Goal: Task Accomplishment & Management: Complete application form

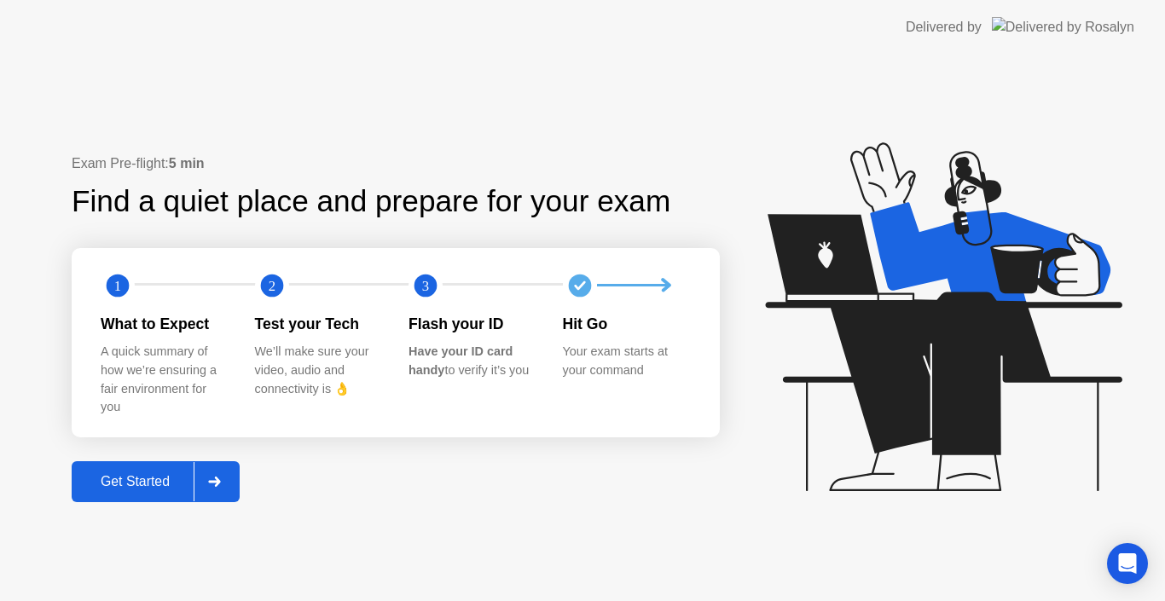
click at [119, 484] on div "Get Started" at bounding box center [135, 481] width 117 height 15
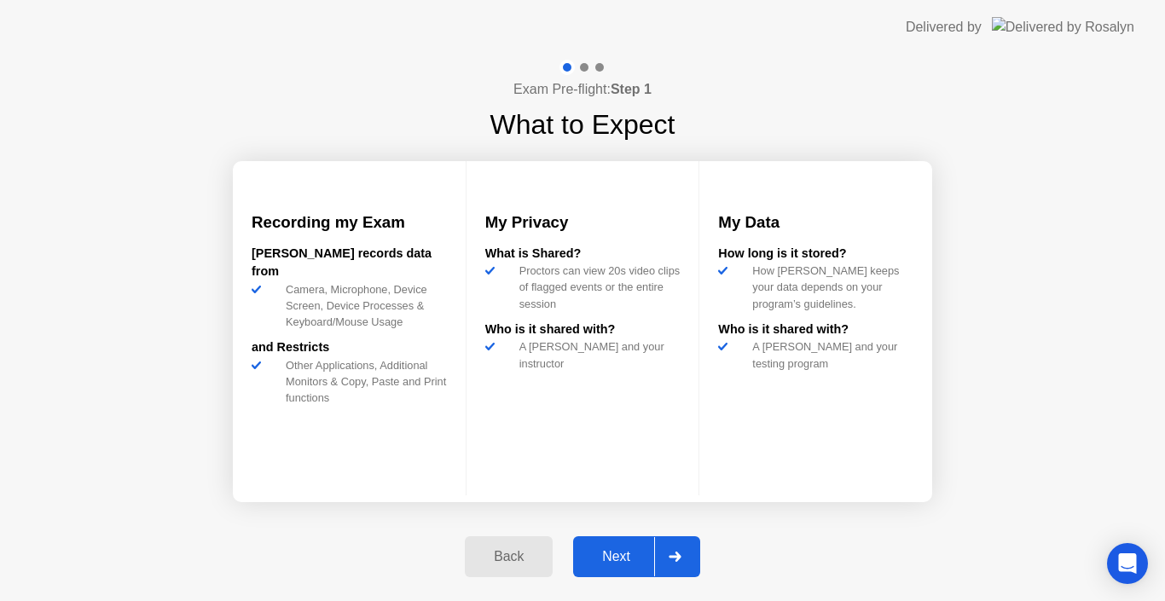
click at [507, 559] on div "Back" at bounding box center [509, 556] width 78 height 15
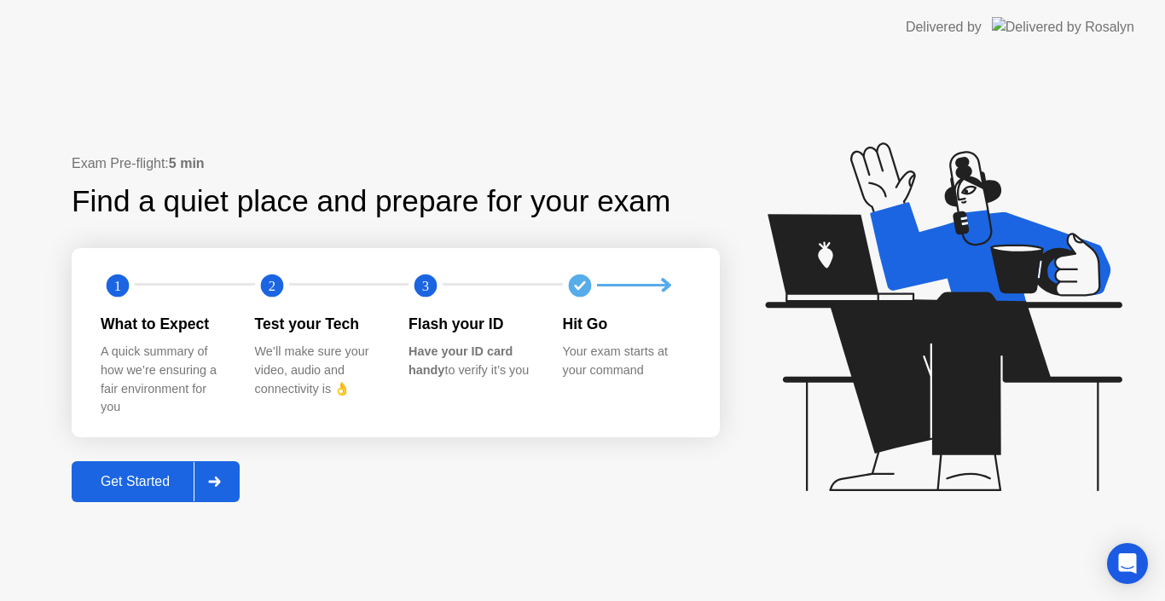
click at [2, 599] on div "Exam Pre-flight: 5 min Find a quiet place and prepare for your exam 1 2 3 What …" at bounding box center [582, 328] width 1165 height 547
click at [146, 499] on button "Get Started" at bounding box center [156, 481] width 168 height 41
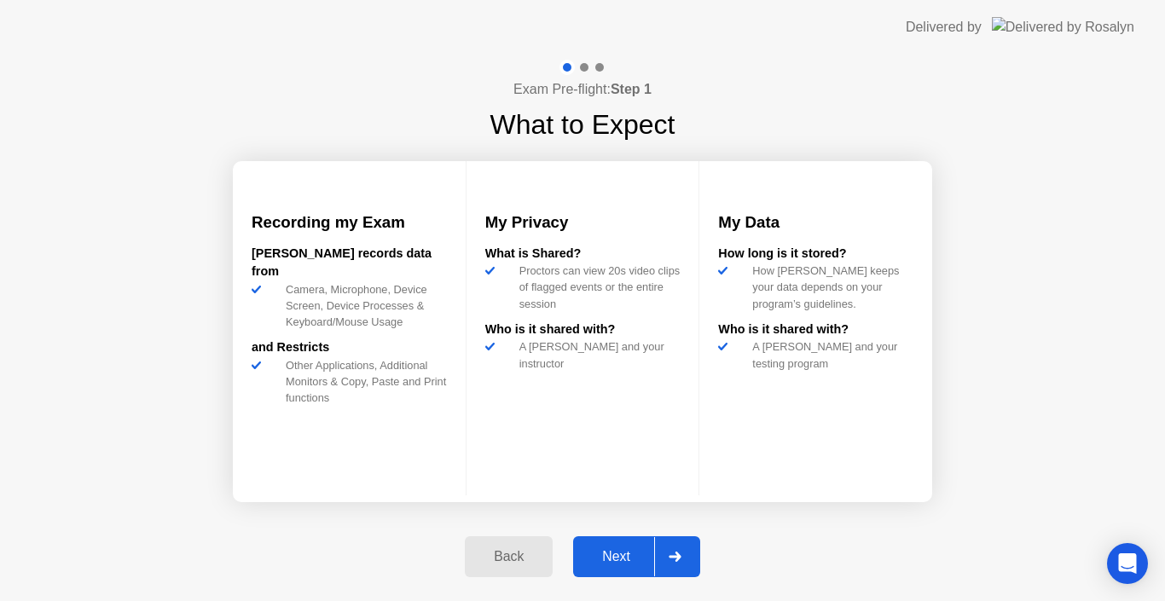
click at [660, 543] on div at bounding box center [674, 556] width 41 height 39
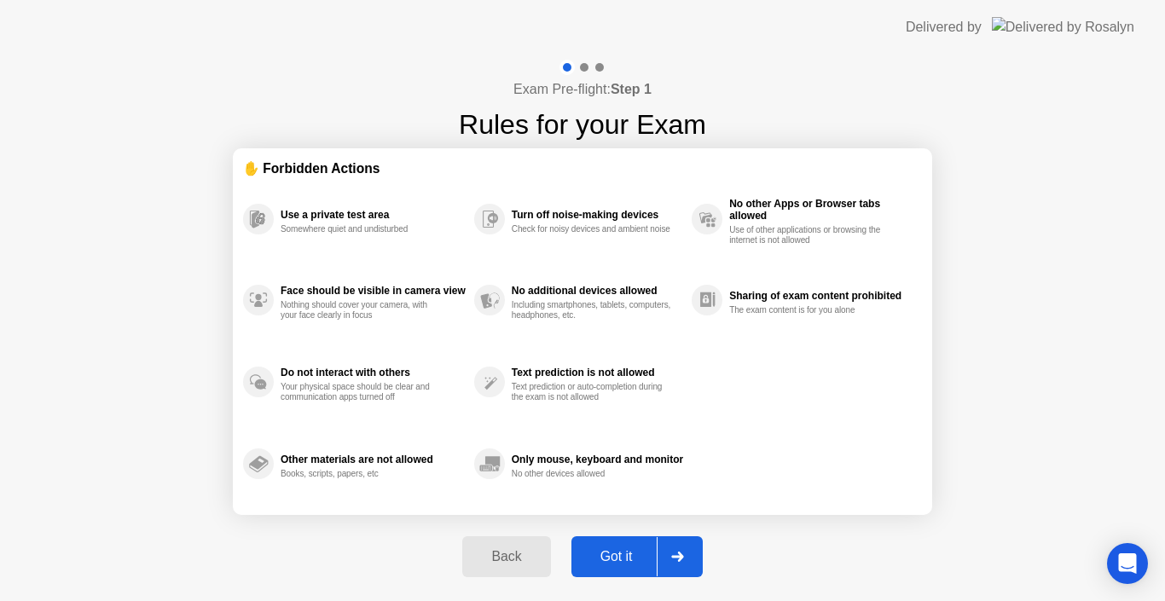
click at [606, 551] on div "Got it" at bounding box center [617, 556] width 80 height 15
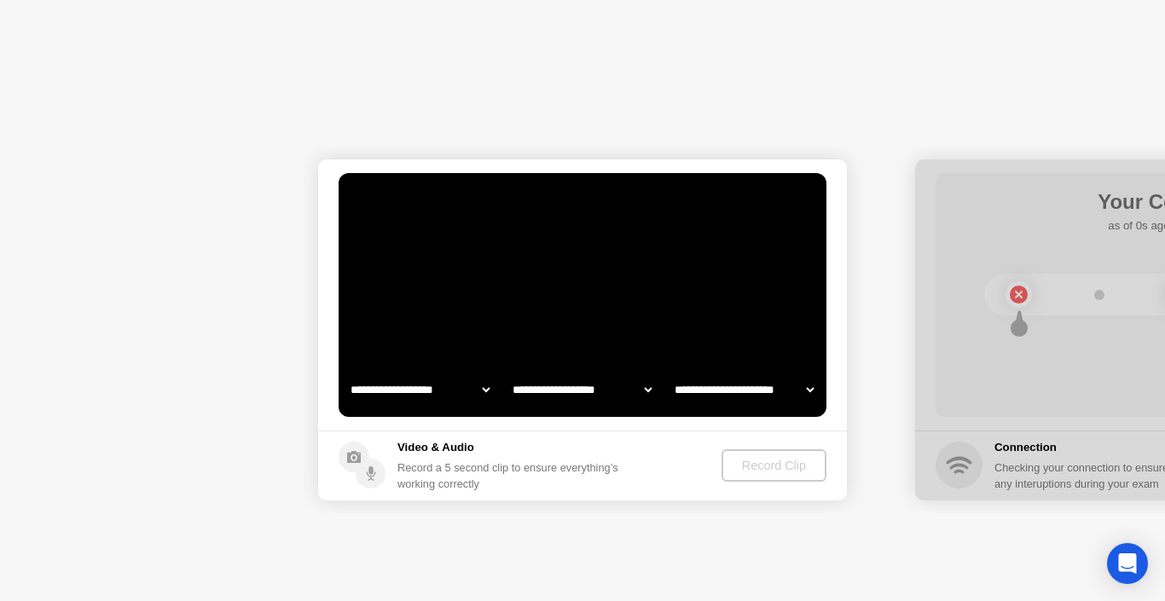
select select "**********"
select select "*******"
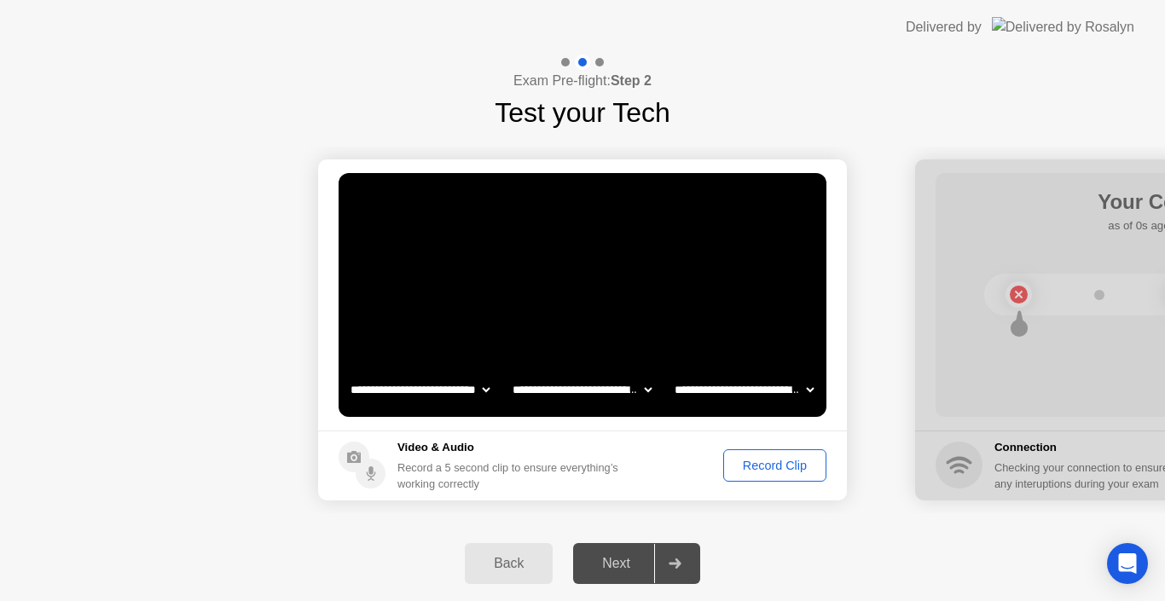
click at [729, 466] on div "Record Clip" at bounding box center [774, 466] width 91 height 14
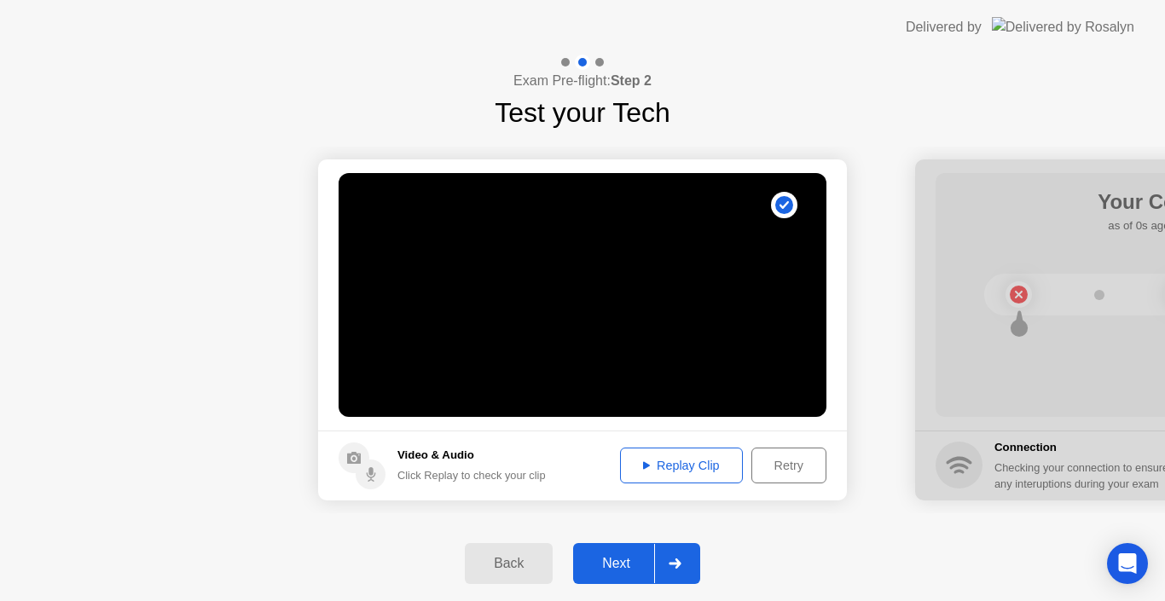
click at [639, 548] on button "Next" at bounding box center [636, 563] width 127 height 41
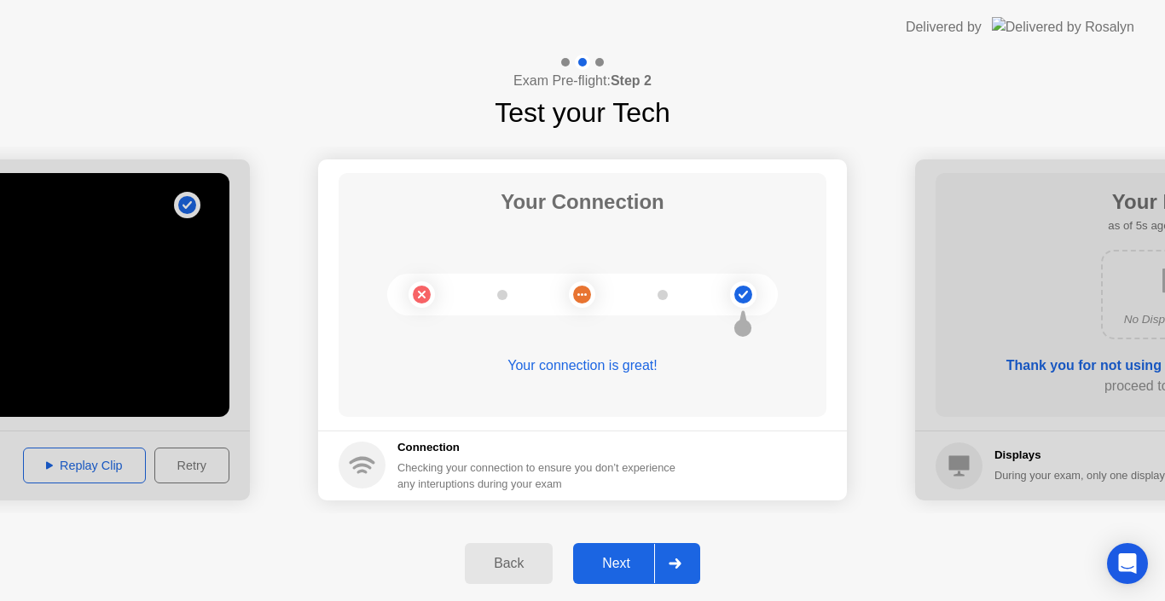
click at [589, 560] on div "Next" at bounding box center [616, 563] width 76 height 15
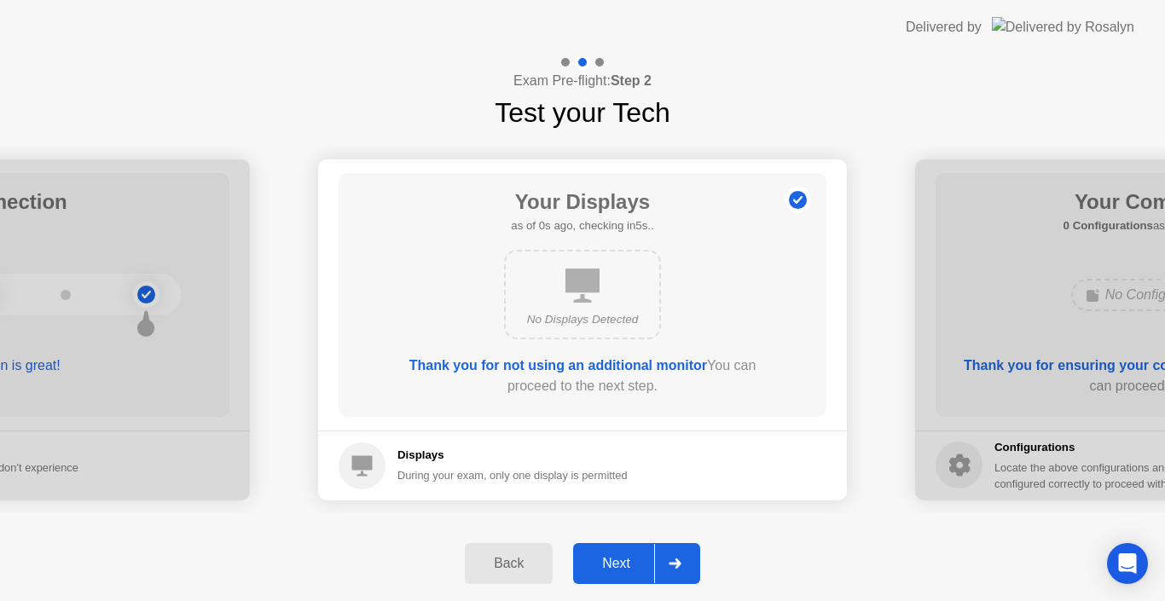
click at [589, 560] on div "Next" at bounding box center [616, 563] width 76 height 15
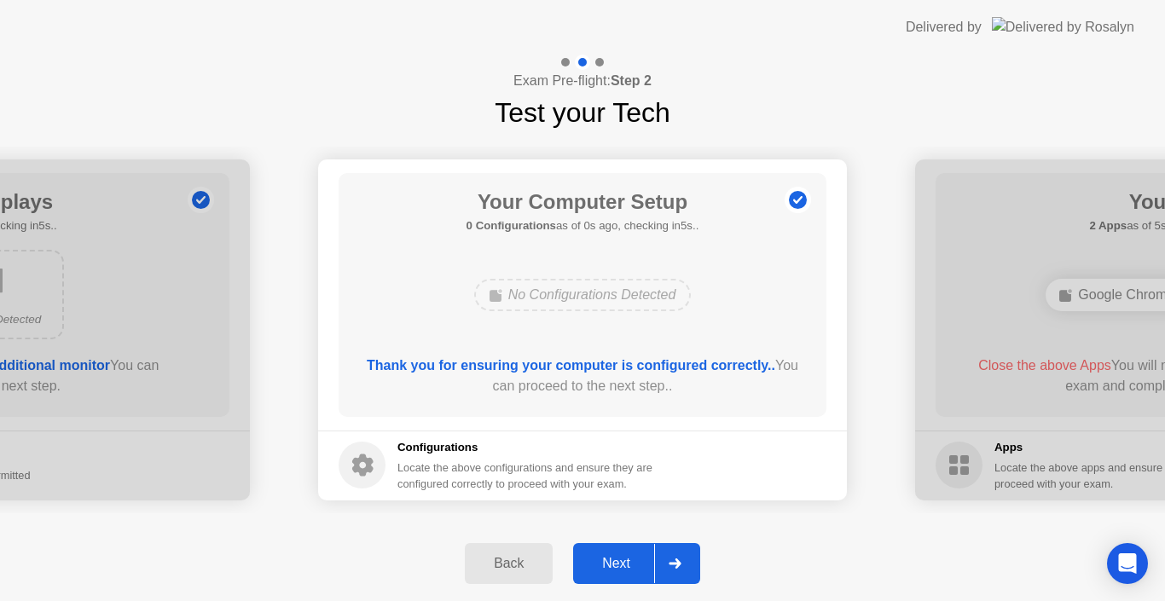
click at [618, 578] on button "Next" at bounding box center [636, 563] width 127 height 41
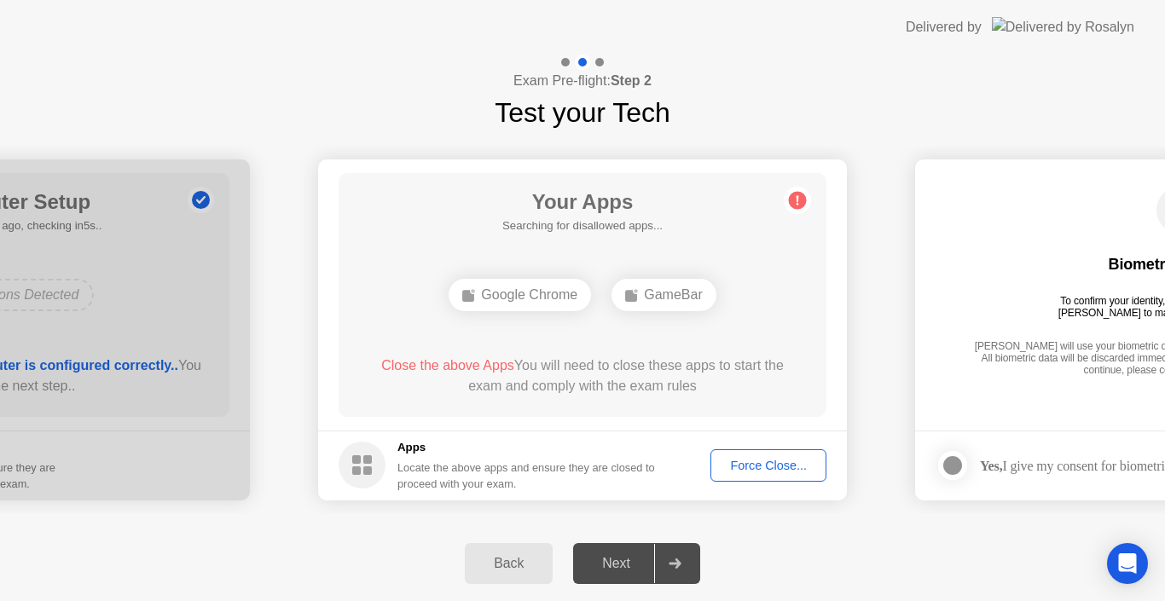
click at [751, 460] on div "Force Close..." at bounding box center [768, 466] width 104 height 14
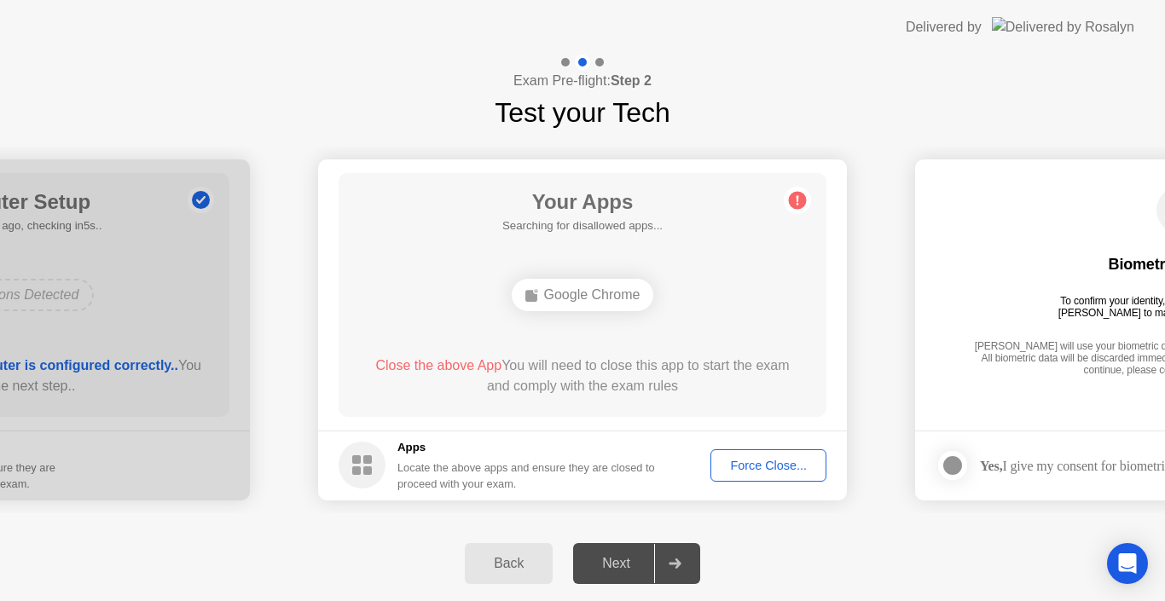
click at [757, 459] on div "Force Close..." at bounding box center [768, 466] width 104 height 14
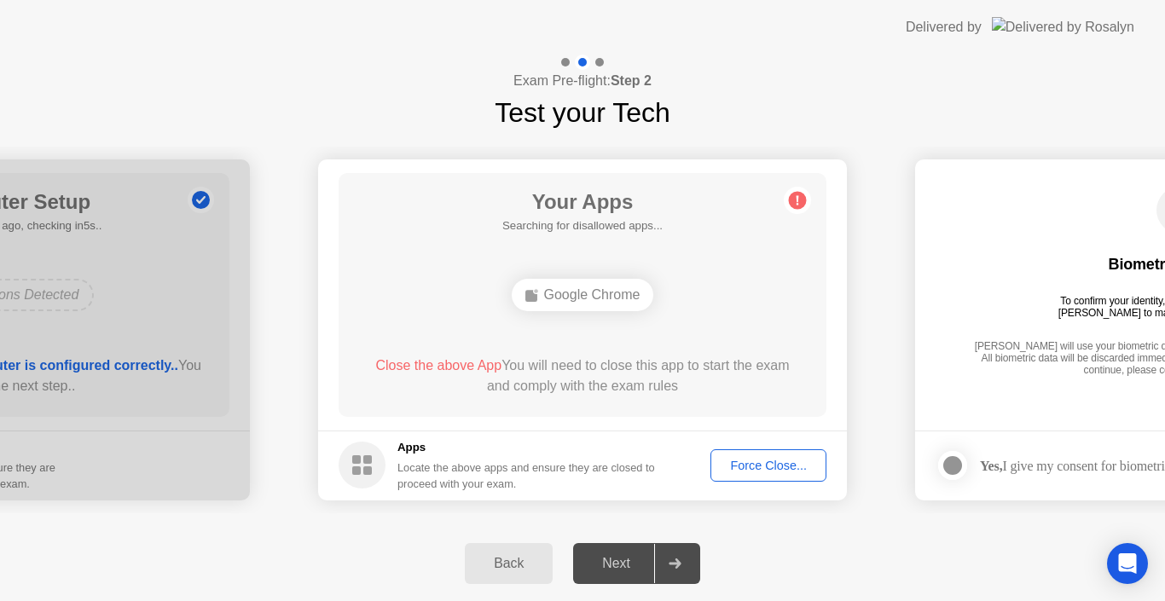
click at [608, 312] on div "Google Chrome" at bounding box center [582, 295] width 391 height 46
click at [604, 304] on div "Google Chrome" at bounding box center [583, 295] width 142 height 32
click at [794, 194] on circle at bounding box center [798, 200] width 18 height 18
click at [746, 468] on div "Force Close..." at bounding box center [768, 466] width 104 height 14
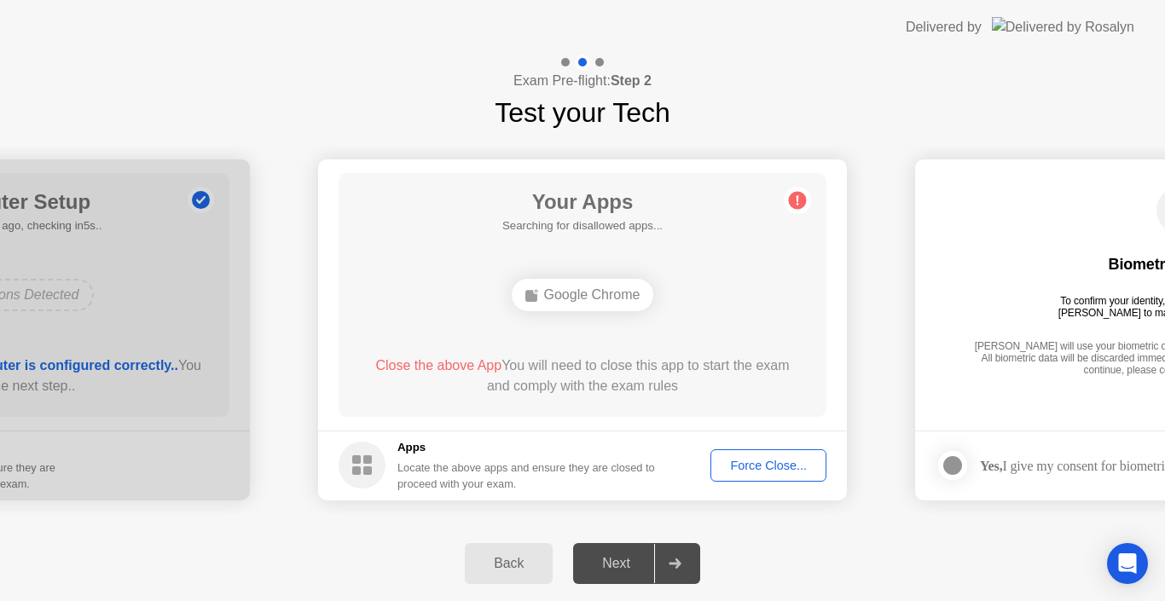
click at [771, 493] on footer "Apps Locate the above apps and ensure they are closed to proceed with your exam…" at bounding box center [582, 466] width 529 height 70
click at [769, 467] on div "Force Close..." at bounding box center [768, 466] width 104 height 14
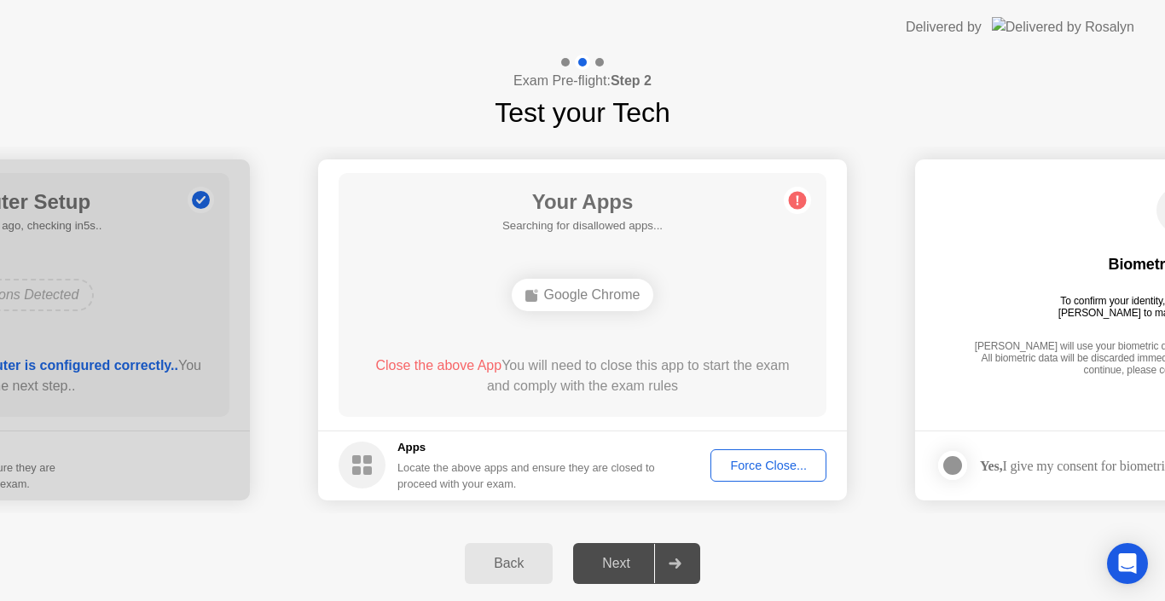
click at [360, 445] on circle at bounding box center [362, 465] width 47 height 47
click at [741, 463] on div "Force Close..." at bounding box center [768, 466] width 104 height 14
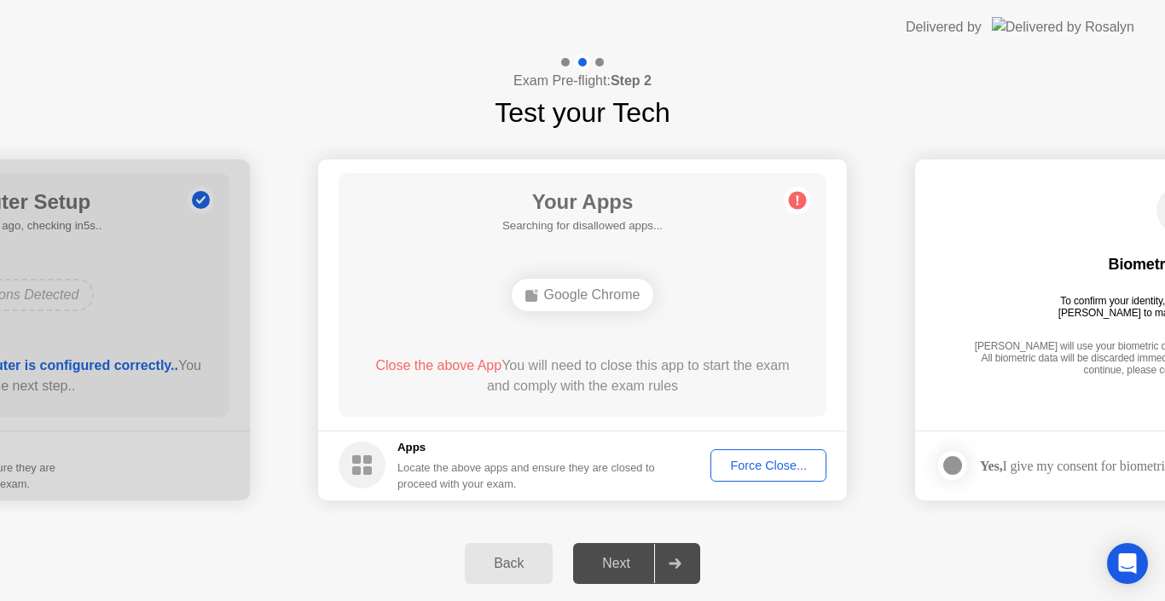
click at [803, 200] on circle at bounding box center [798, 200] width 18 height 18
click at [781, 462] on div "Force Close..." at bounding box center [768, 466] width 104 height 14
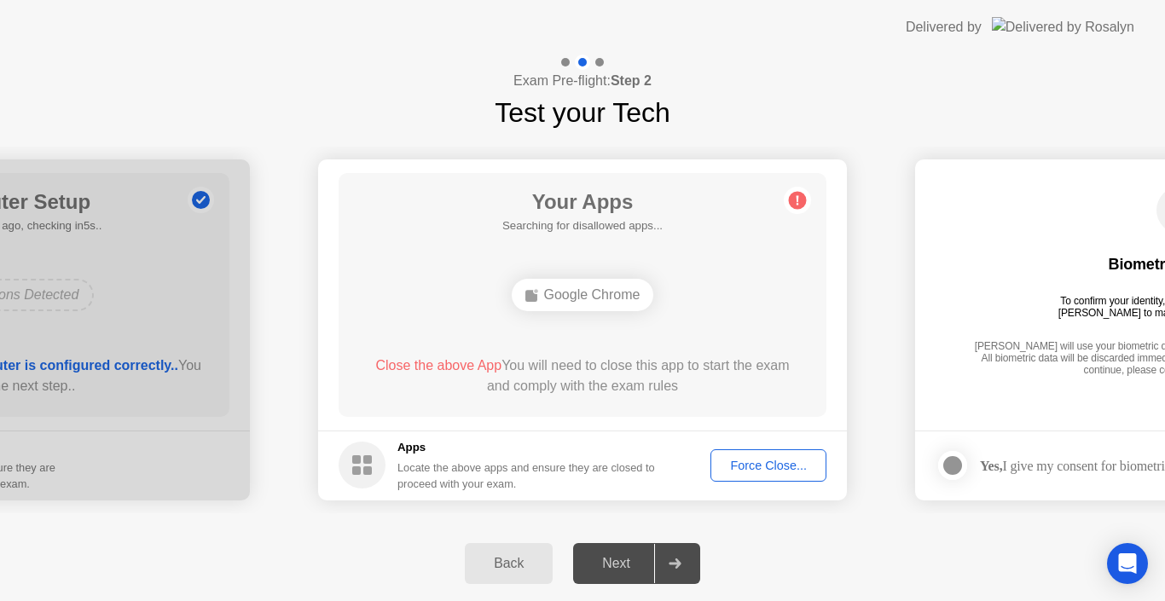
click at [513, 571] on div "Back" at bounding box center [509, 563] width 78 height 15
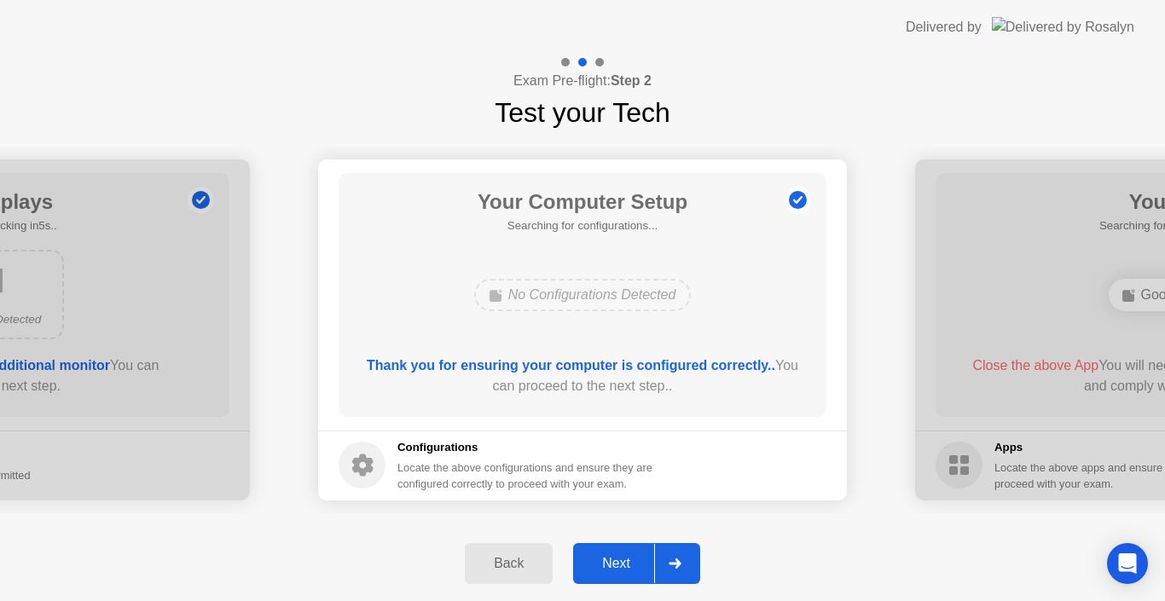
click at [606, 578] on button "Next" at bounding box center [636, 563] width 127 height 41
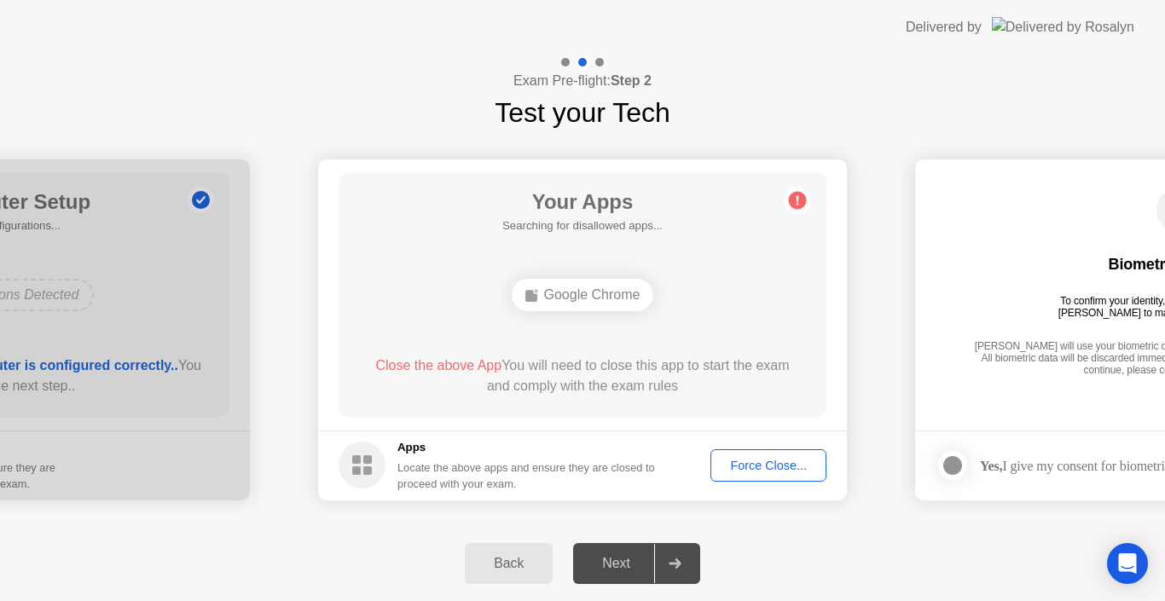
click at [763, 477] on button "Force Close..." at bounding box center [768, 465] width 116 height 32
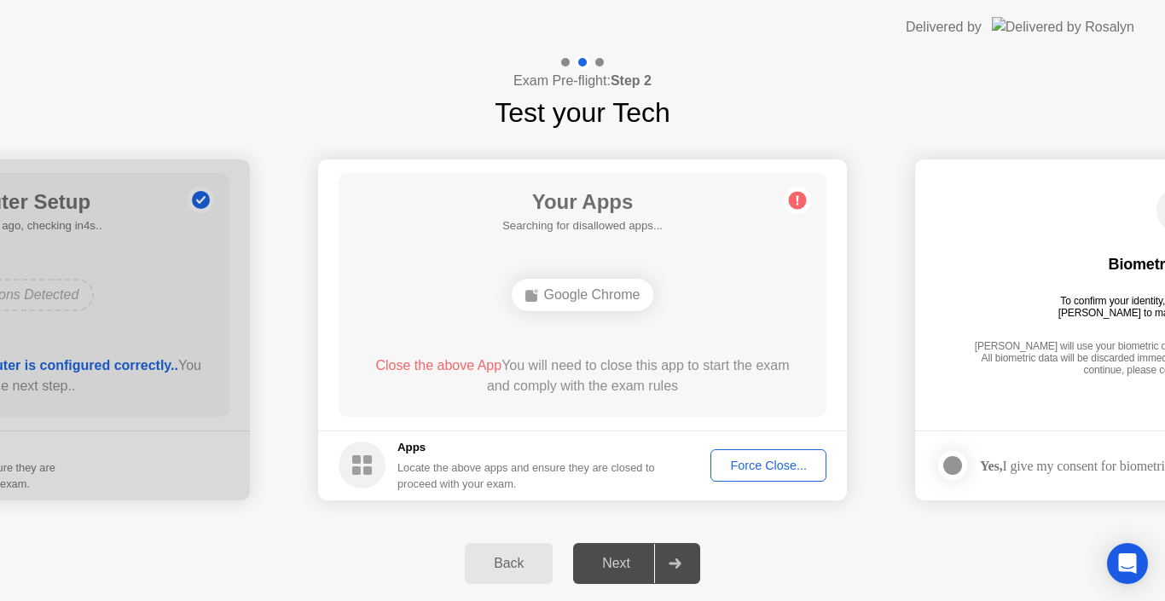
click at [738, 455] on button "Force Close..." at bounding box center [768, 465] width 116 height 32
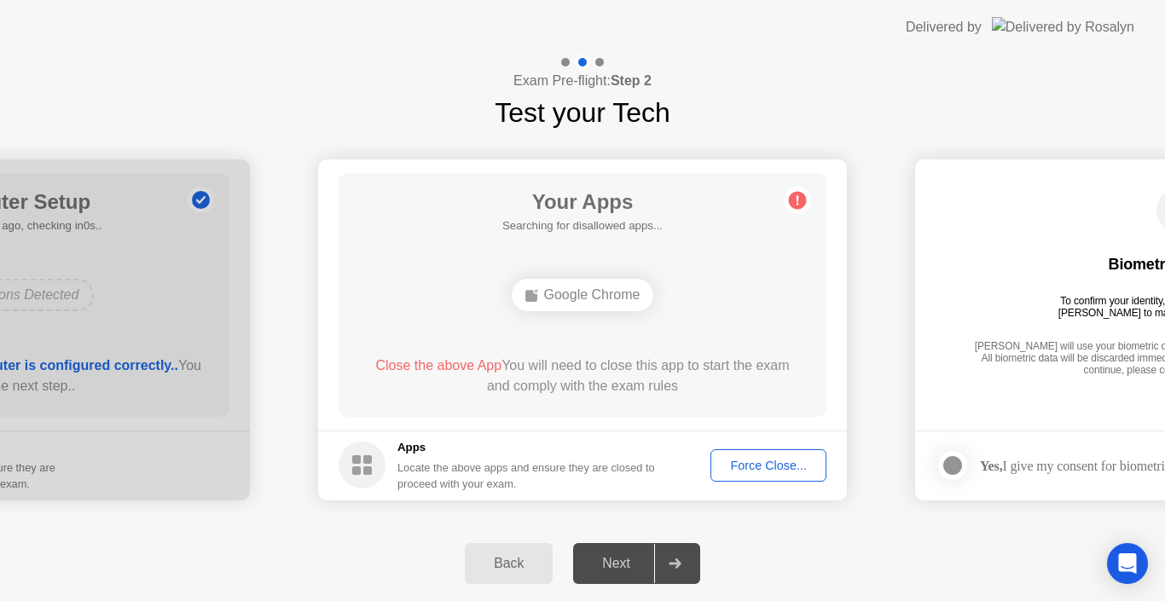
click at [806, 471] on div "Force Close..." at bounding box center [768, 466] width 104 height 14
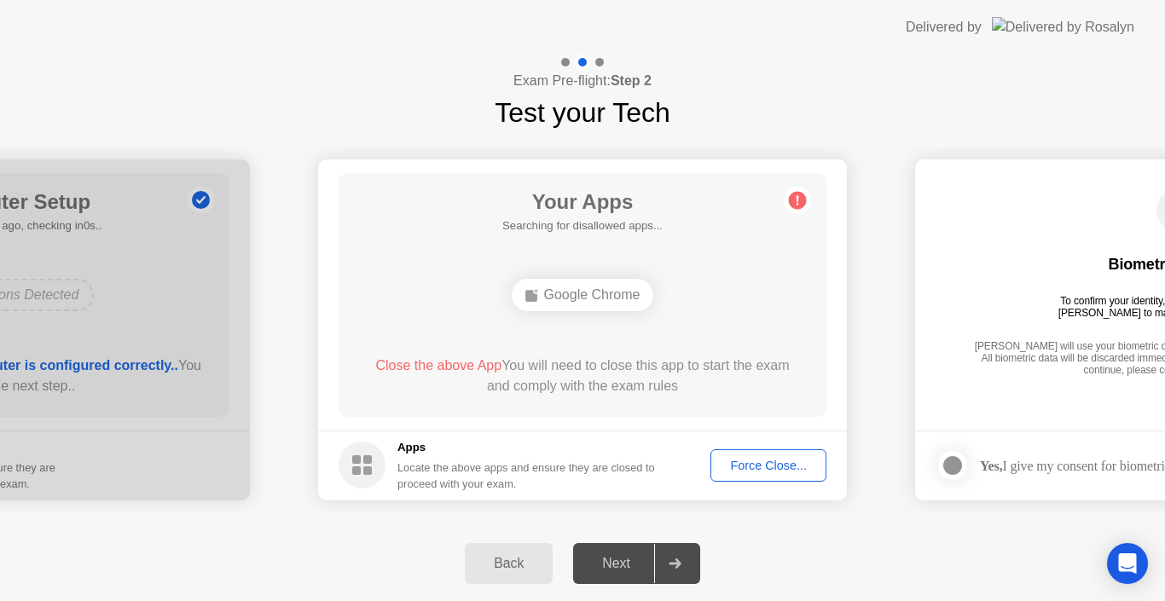
click at [503, 562] on div "Back" at bounding box center [509, 563] width 78 height 15
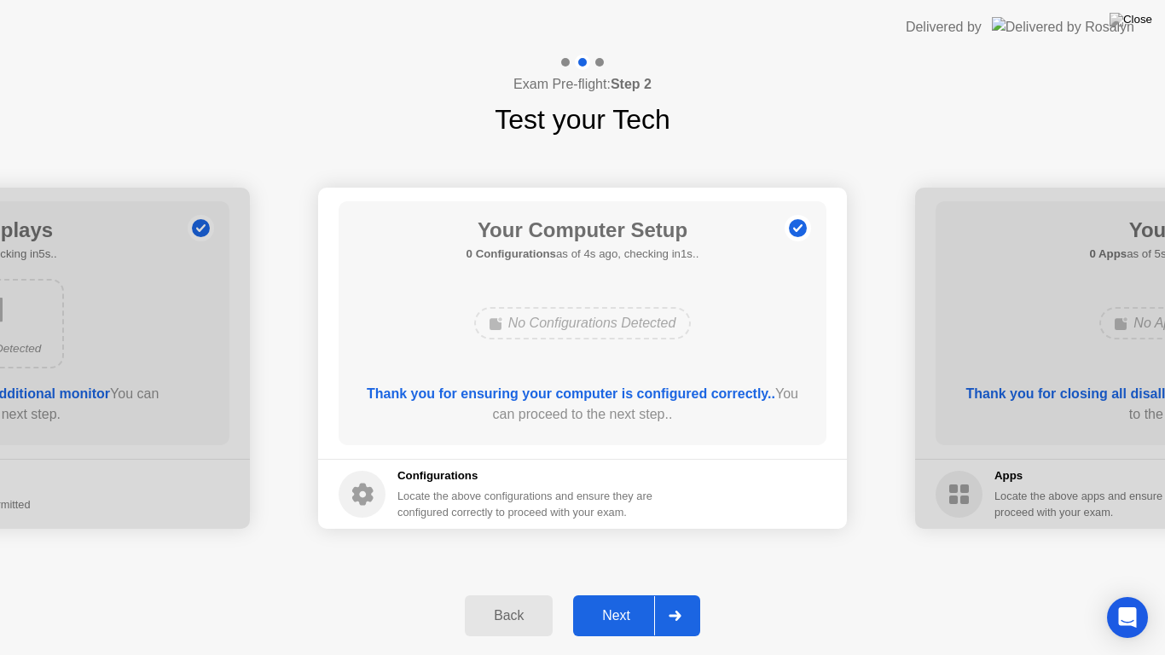
click at [629, 600] on div "Next" at bounding box center [616, 615] width 76 height 15
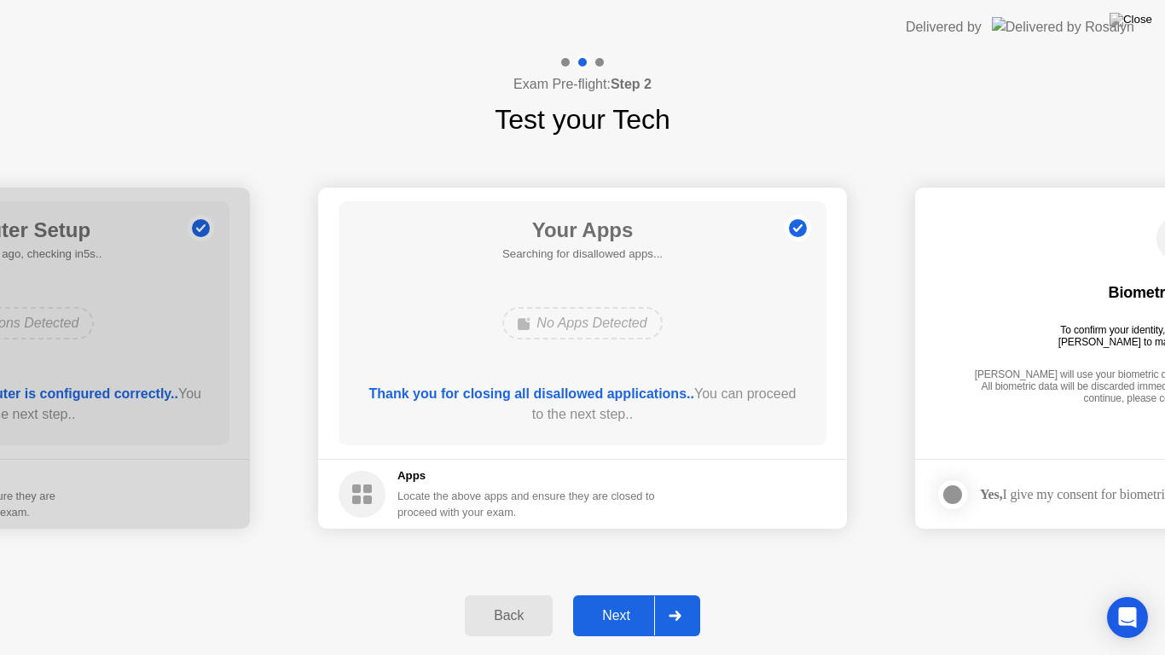
click at [629, 600] on div "Next" at bounding box center [616, 615] width 76 height 15
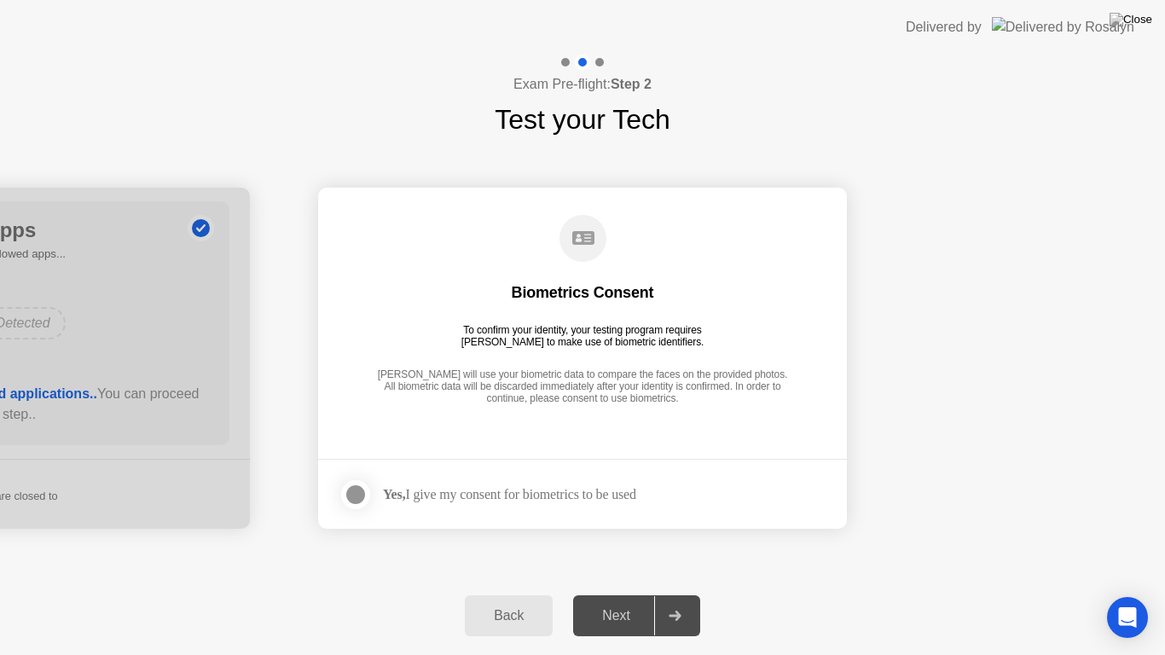
click at [629, 600] on div "Next" at bounding box center [616, 615] width 76 height 15
click at [347, 496] on div at bounding box center [355, 494] width 20 height 20
click at [621, 600] on div "Next" at bounding box center [616, 615] width 76 height 15
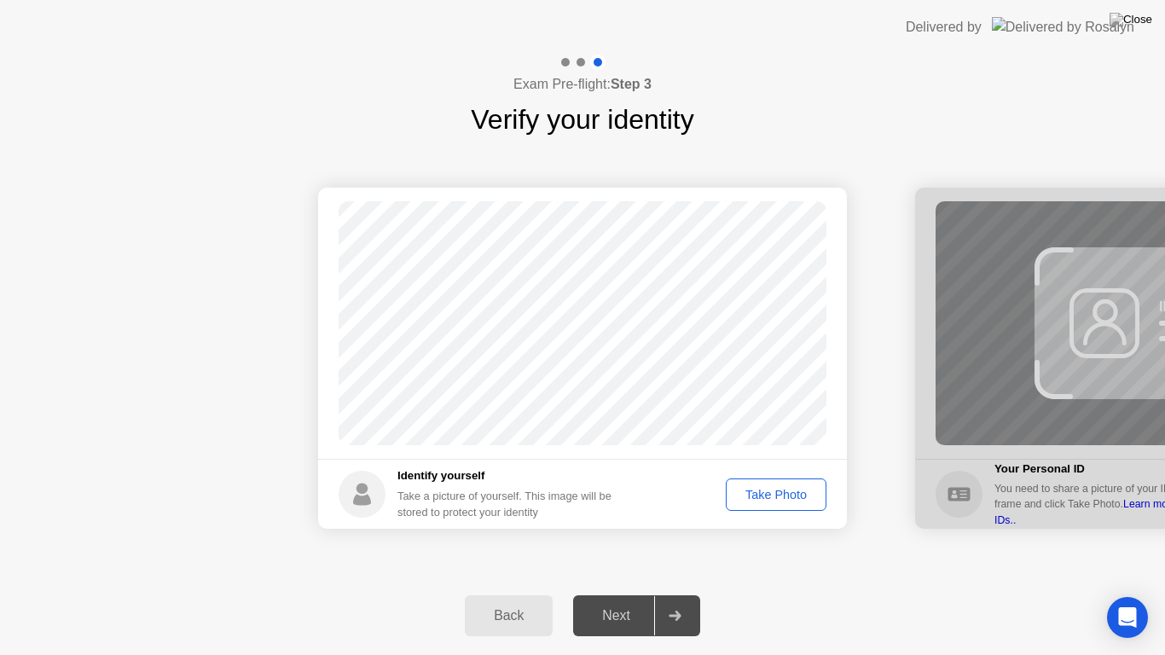
click at [767, 502] on div "Take Photo" at bounding box center [776, 495] width 89 height 14
click at [625, 600] on div "Next" at bounding box center [616, 615] width 76 height 15
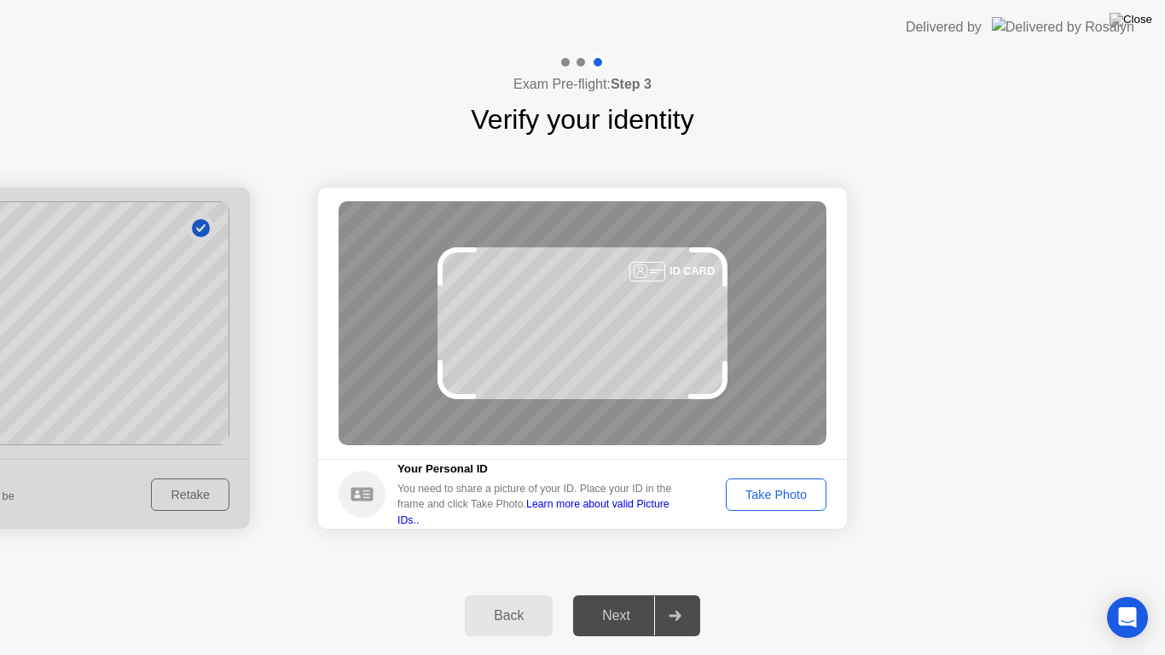
click at [750, 506] on button "Take Photo" at bounding box center [776, 494] width 101 height 32
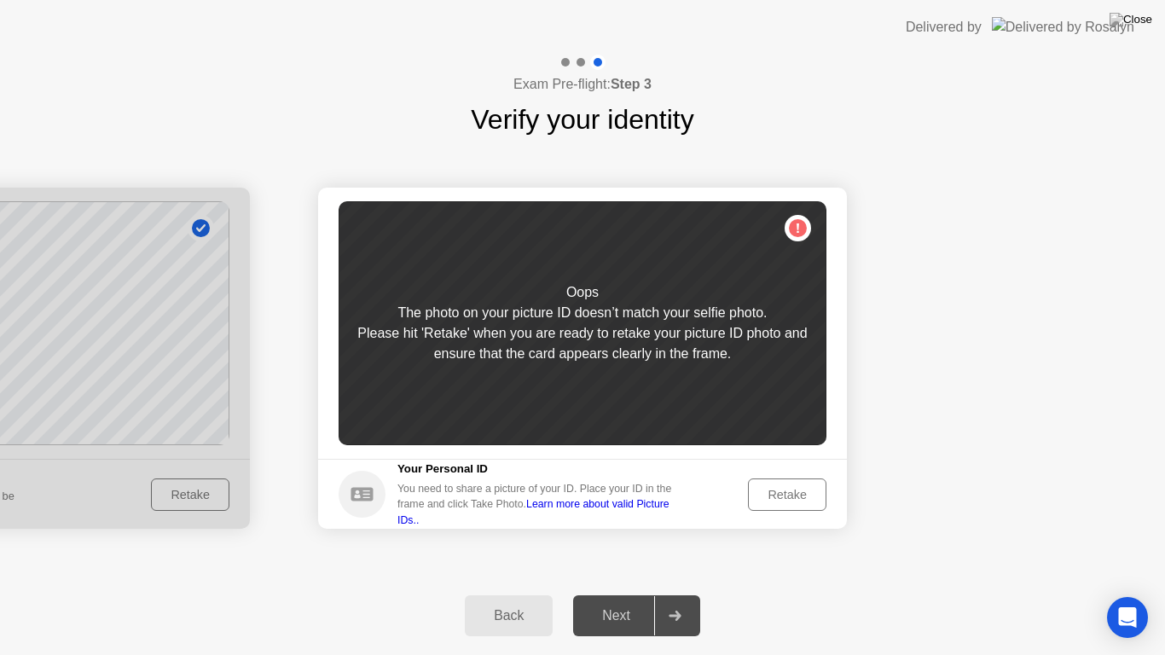
click at [788, 495] on div "Retake" at bounding box center [787, 495] width 67 height 14
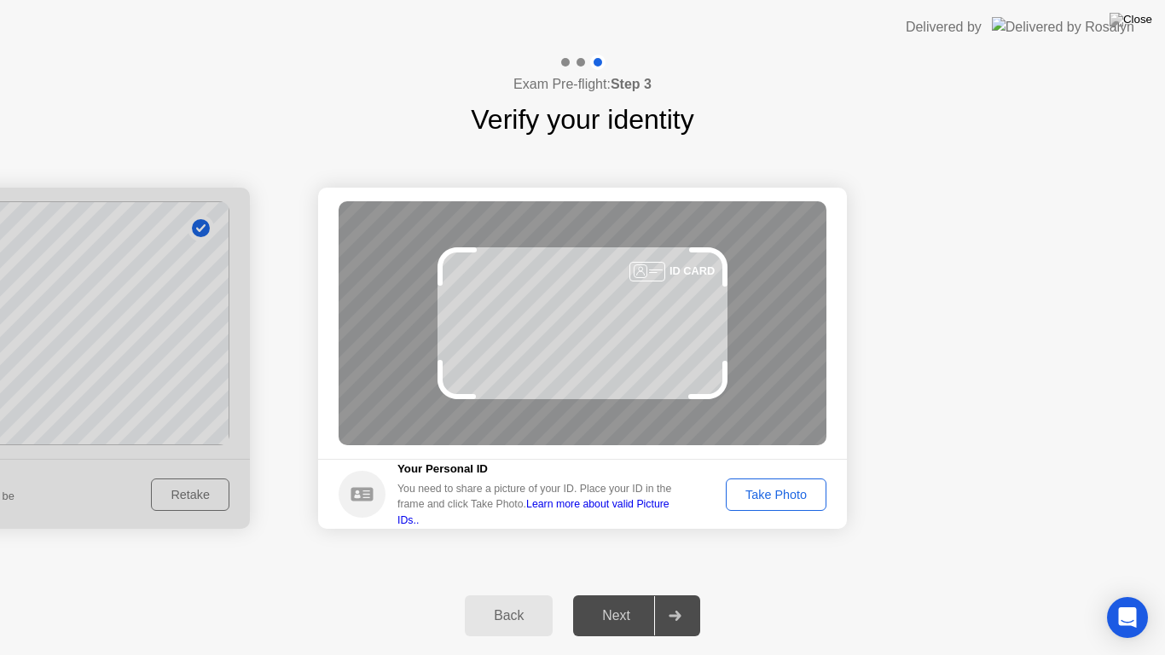
click at [788, 495] on div "Take Photo" at bounding box center [776, 495] width 89 height 14
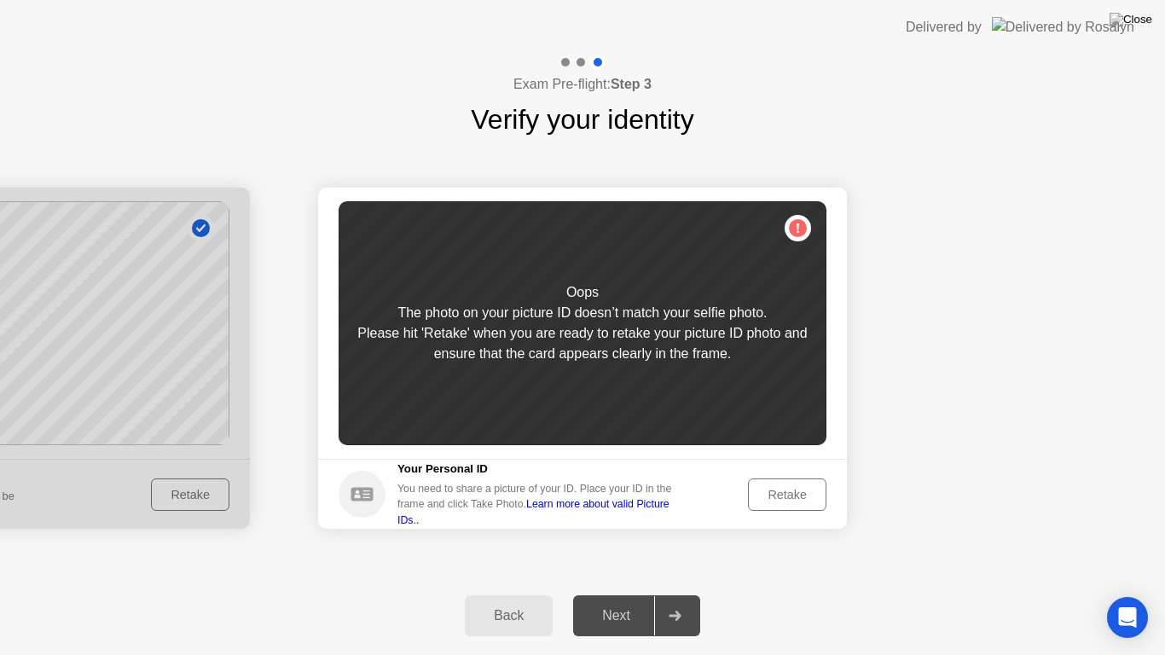
click at [788, 495] on div "Retake" at bounding box center [787, 495] width 67 height 14
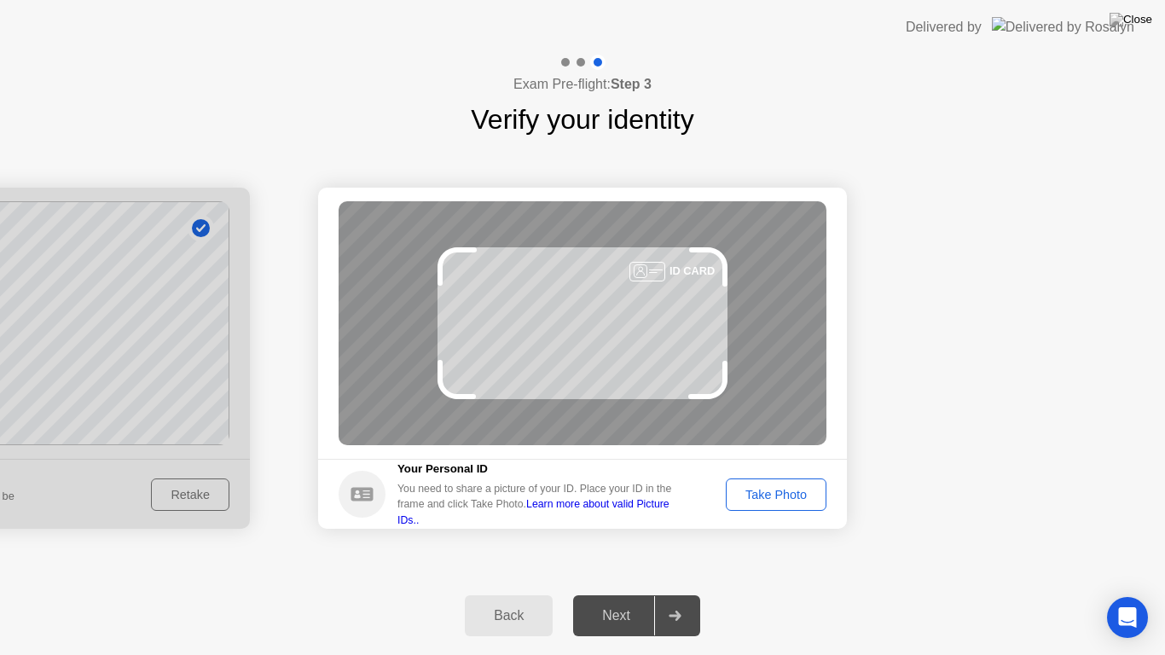
click at [788, 495] on div "Take Photo" at bounding box center [776, 495] width 89 height 14
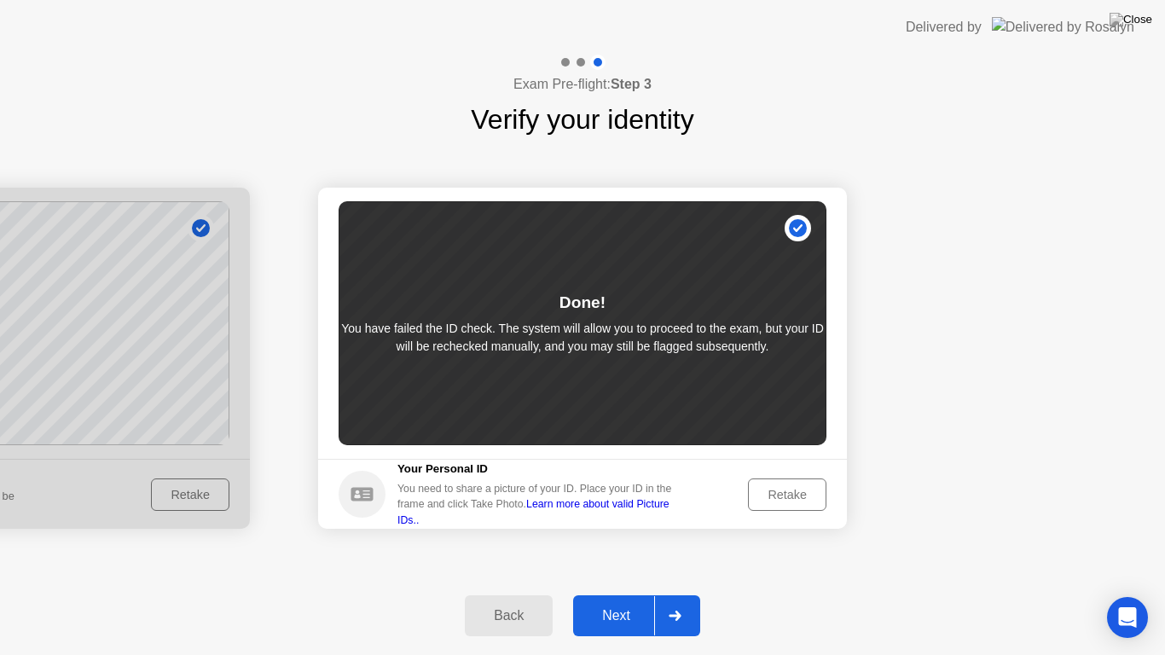
click at [600, 600] on div "Next" at bounding box center [616, 615] width 76 height 15
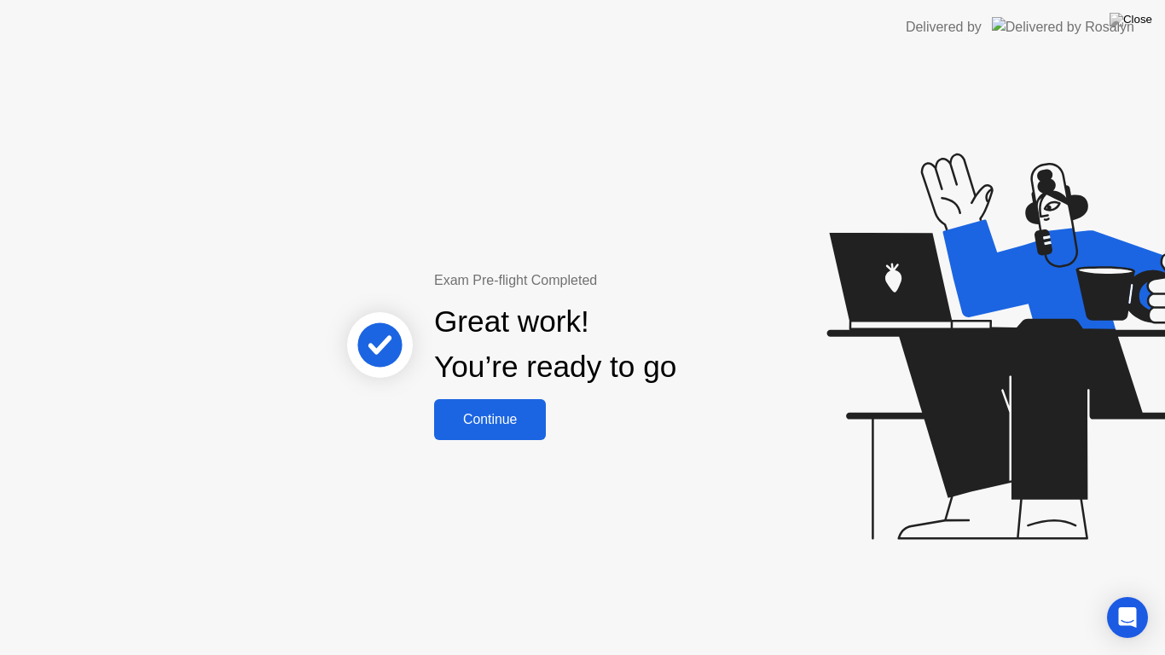
click at [487, 415] on div "Continue" at bounding box center [489, 419] width 101 height 15
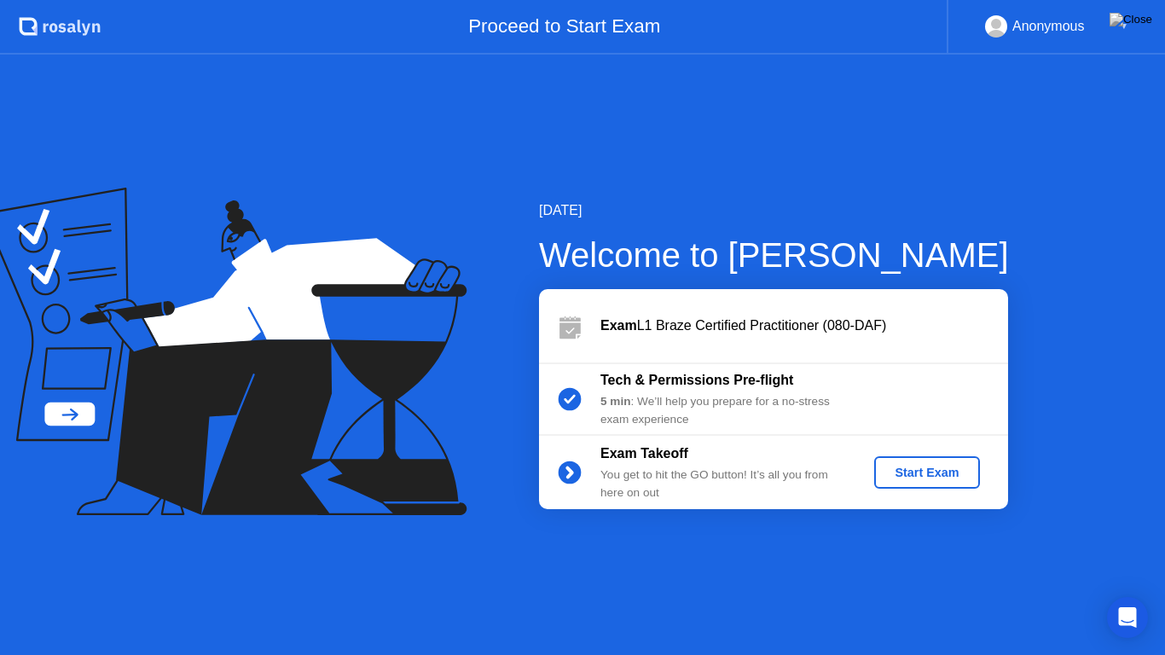
click at [910, 479] on div "Start Exam" at bounding box center [926, 473] width 91 height 14
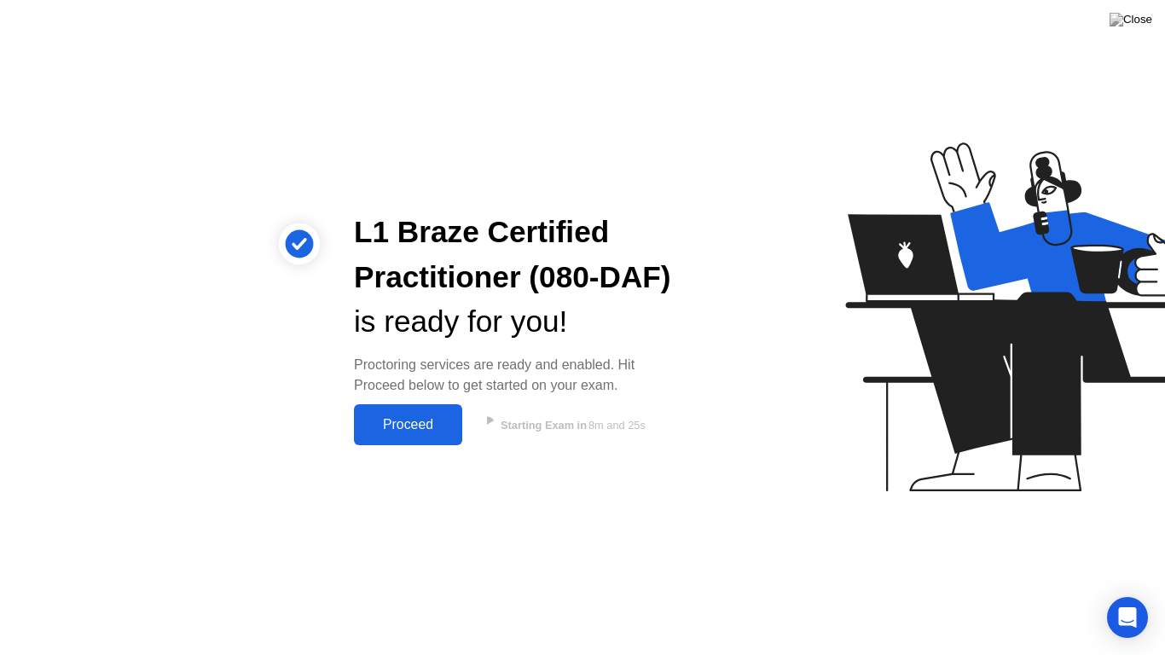
click at [444, 429] on div "Proceed" at bounding box center [408, 424] width 98 height 15
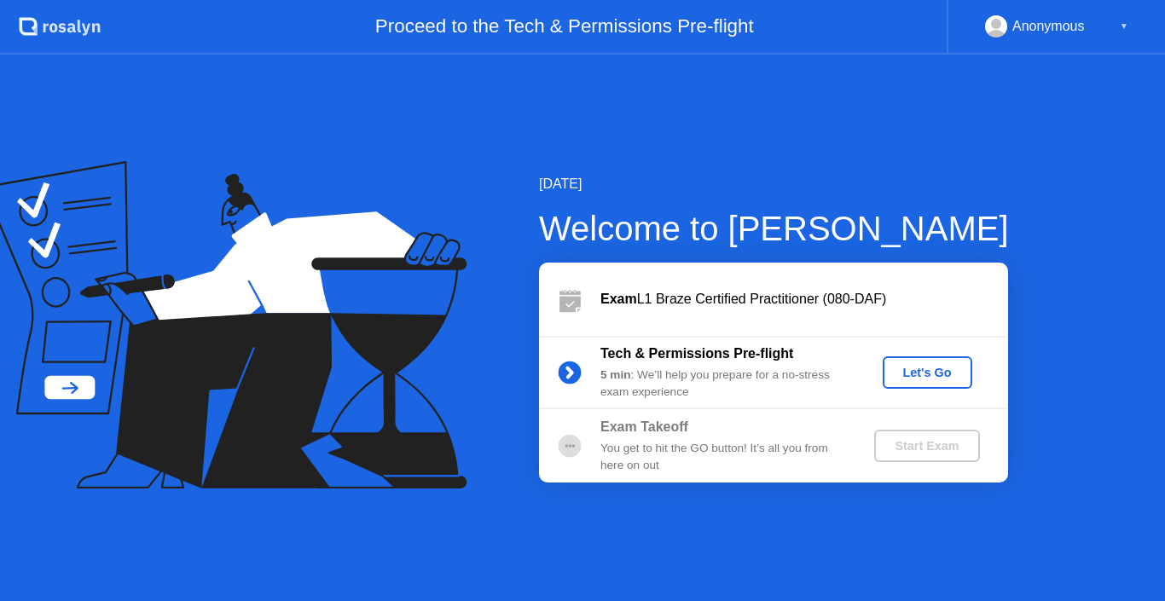
click at [954, 367] on div "Let's Go" at bounding box center [928, 373] width 76 height 14
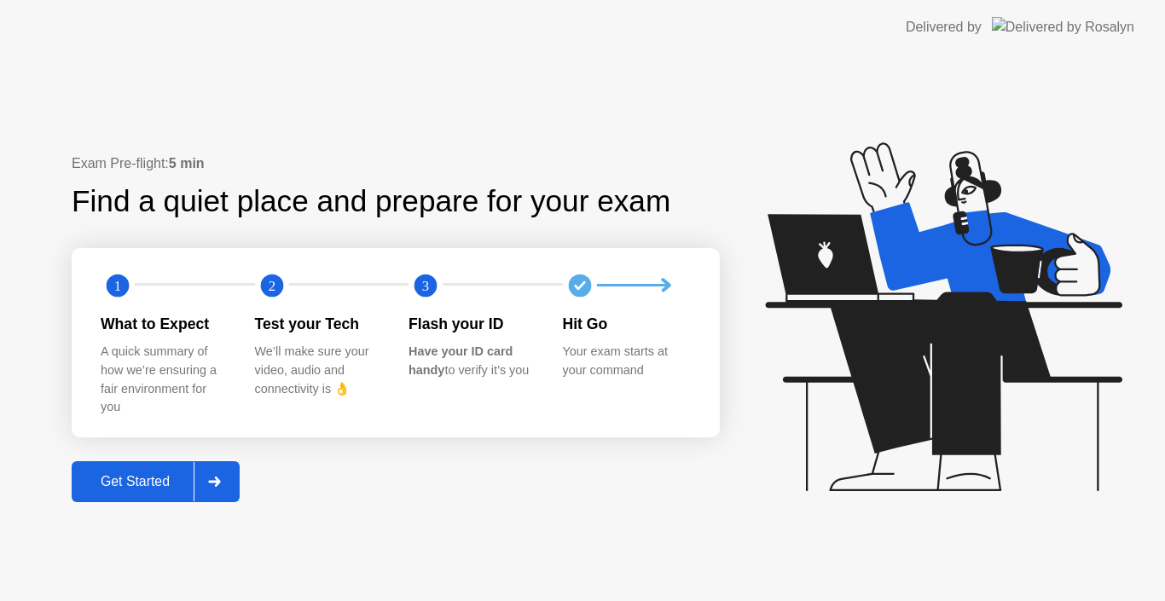
click at [125, 429] on div "1 2 3 What to Expect A quick summary of how we’re ensuring a fair environment f…" at bounding box center [396, 342] width 648 height 189
click at [125, 455] on div "Exam Pre-flight: 5 min Find a quiet place and prepare for your exam 1 2 3 What …" at bounding box center [396, 328] width 648 height 349
click at [134, 487] on div "Get Started" at bounding box center [135, 481] width 117 height 15
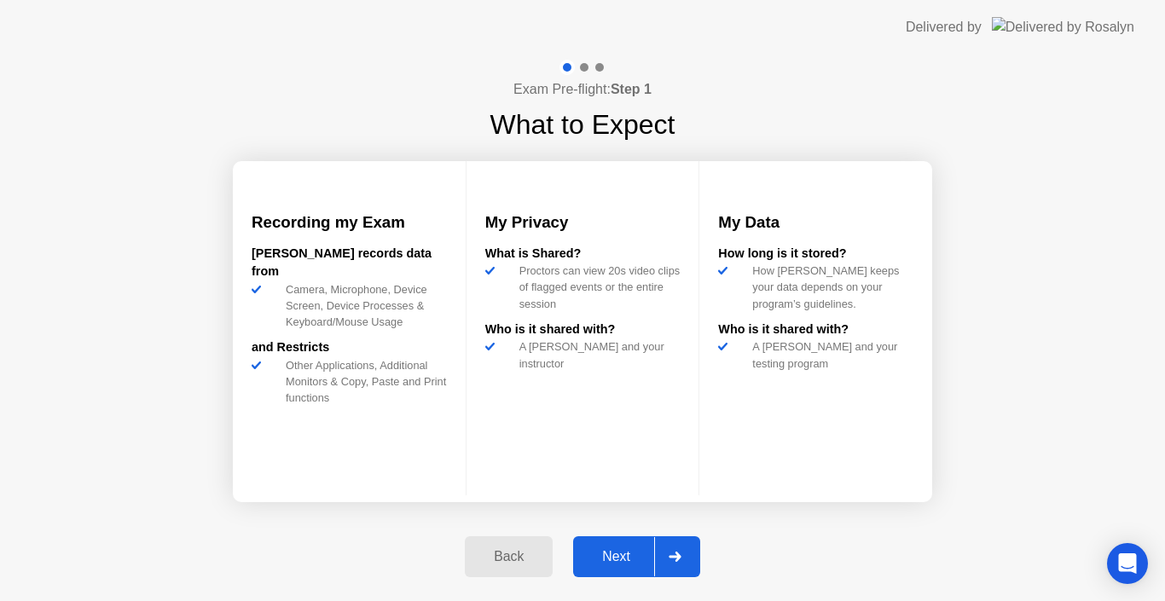
click at [595, 543] on button "Next" at bounding box center [636, 556] width 127 height 41
select select "Available cameras"
select select "Available speakers"
select select "Available microphones"
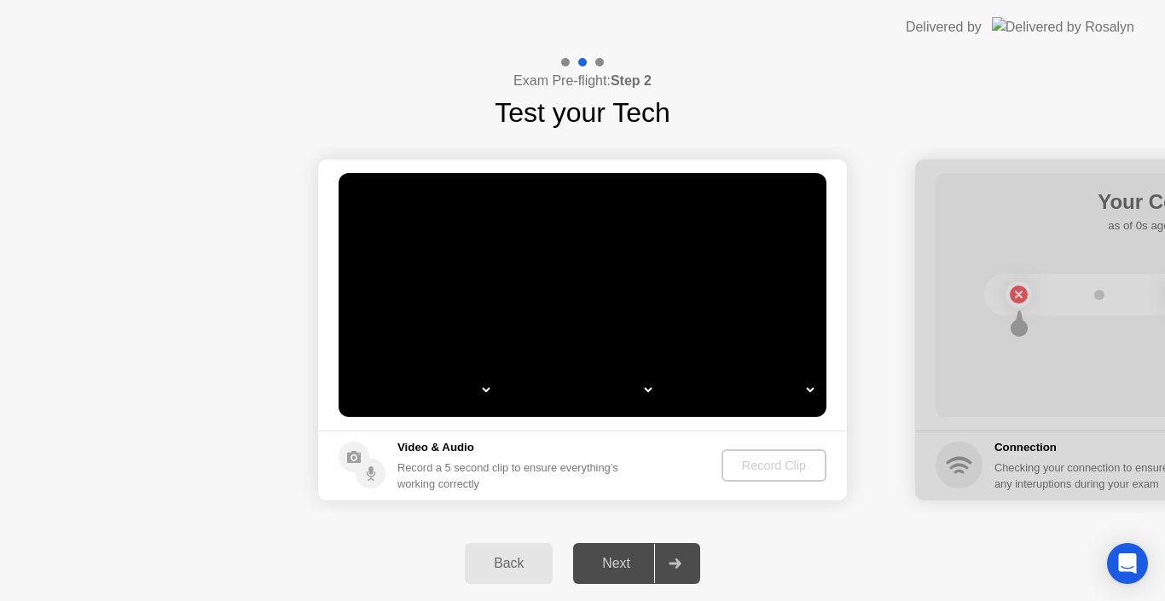
select select "*"
click at [518, 563] on div "Back" at bounding box center [509, 563] width 78 height 15
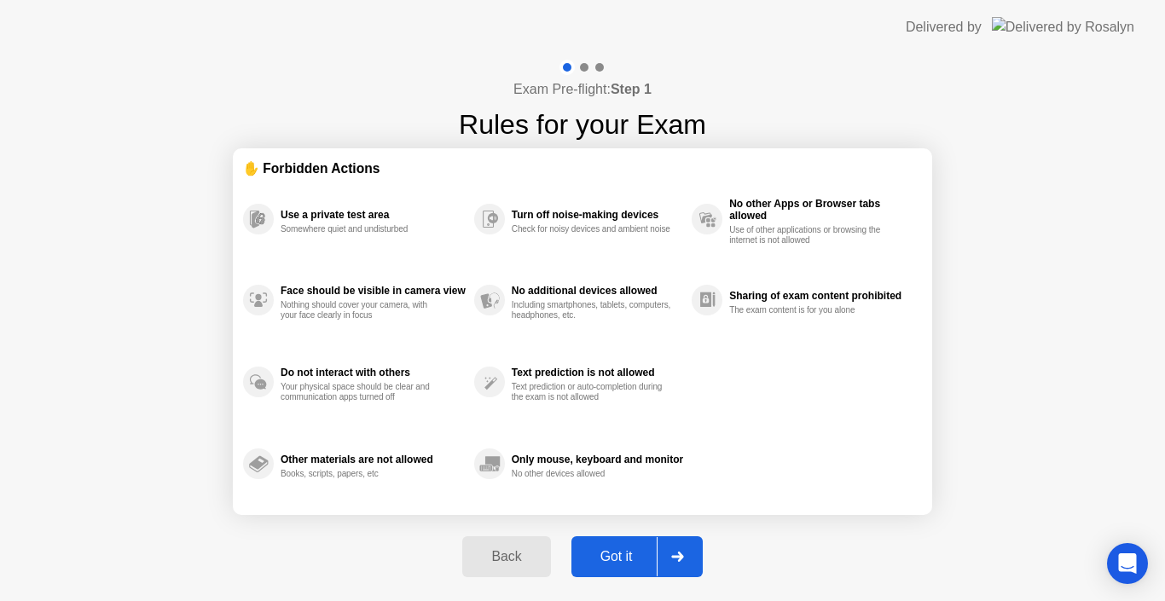
click at [664, 550] on div at bounding box center [677, 556] width 41 height 39
select select "Available cameras"
select select "Available speakers"
select select "Available microphones"
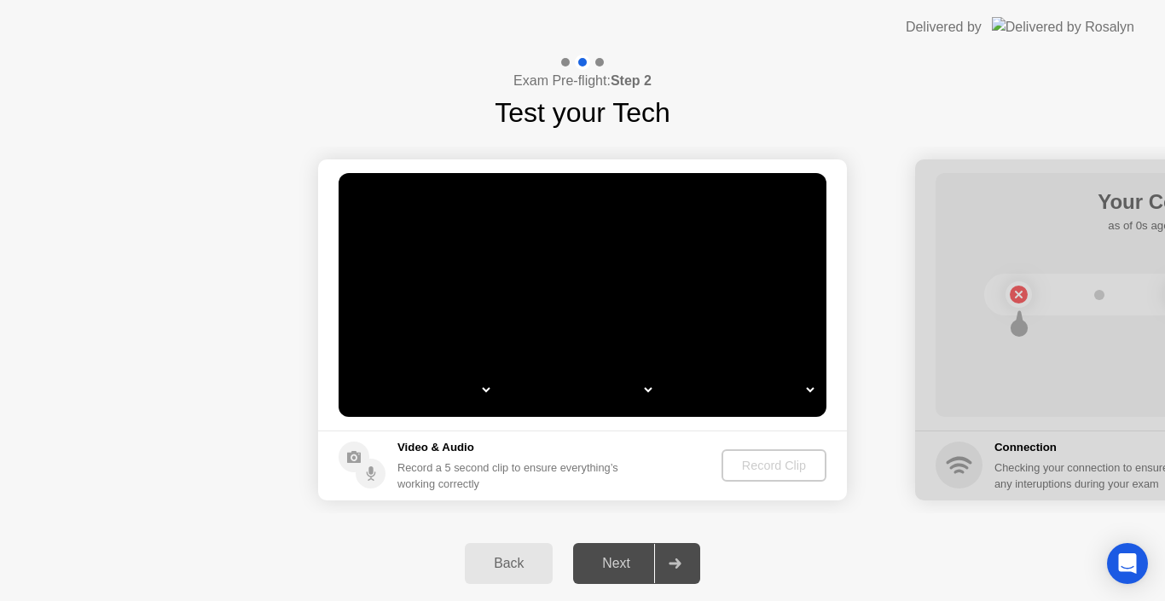
select select "*"
select select "**********"
select select "*******"
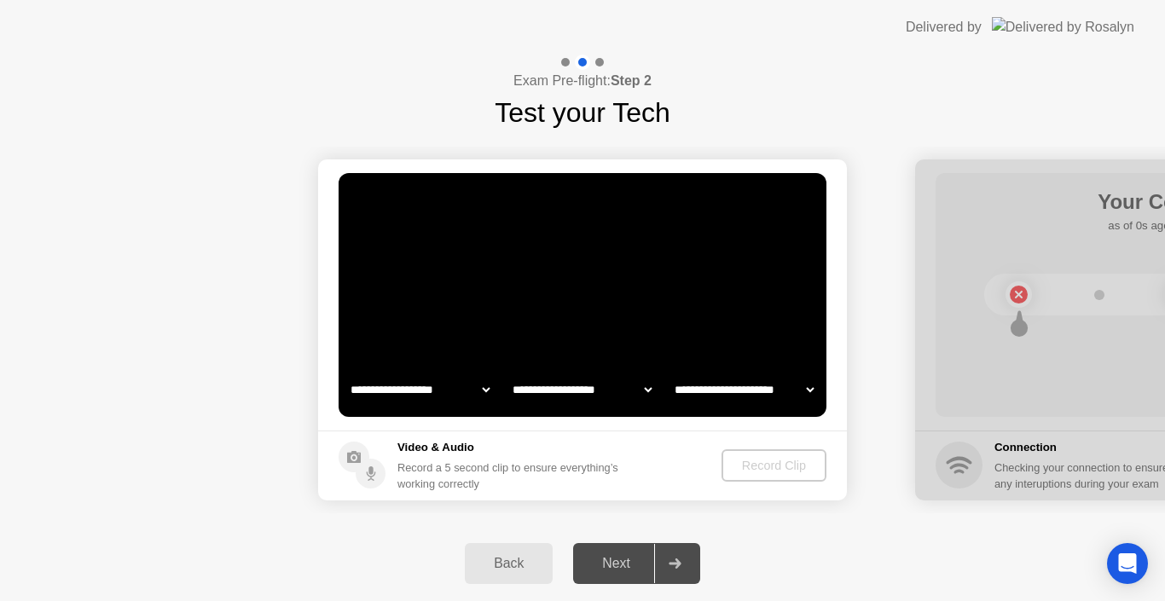
select select "*******"
click at [770, 462] on div "Record Clip" at bounding box center [773, 466] width 91 height 14
click at [459, 475] on div "Record a 5 second clip to ensure everything’s working correctly" at bounding box center [511, 476] width 228 height 32
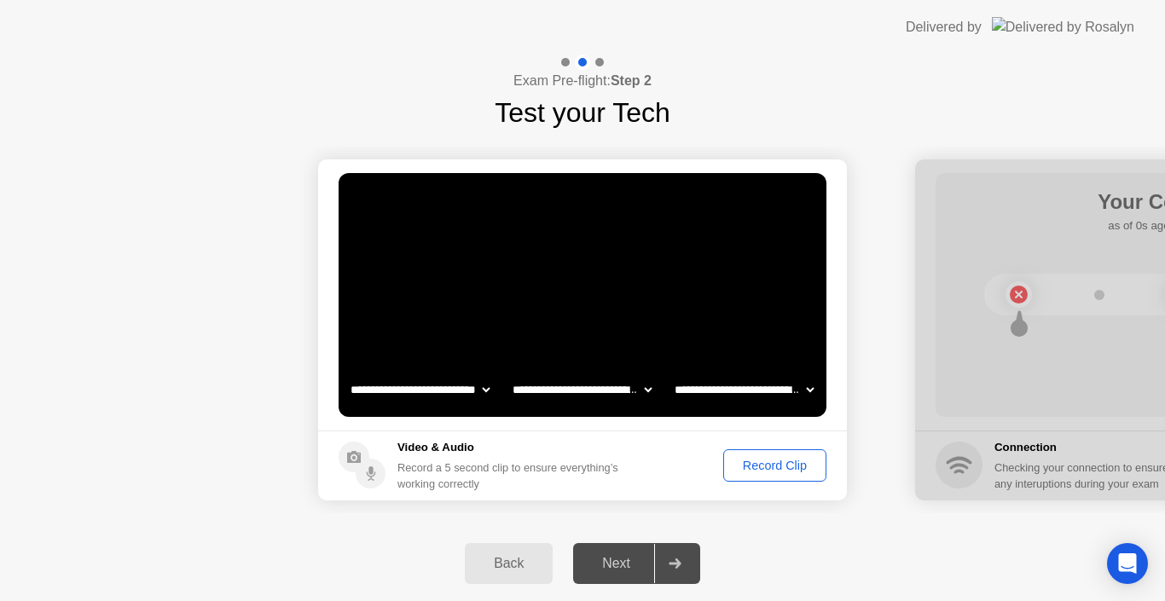
click at [739, 467] on div "Record Clip" at bounding box center [774, 466] width 91 height 14
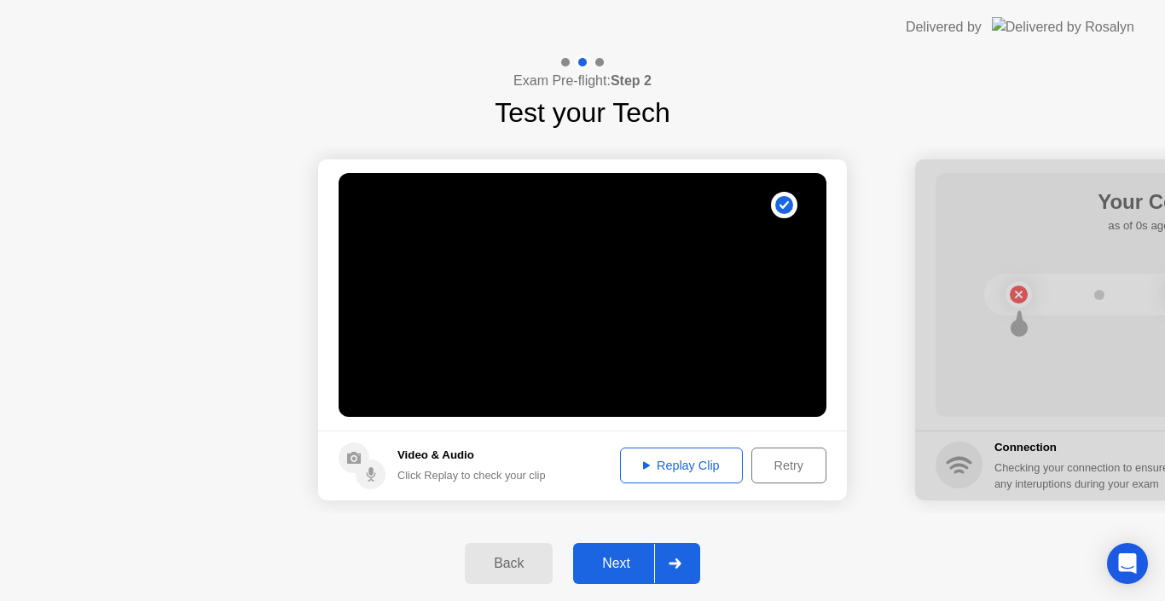
click at [647, 552] on button "Next" at bounding box center [636, 563] width 127 height 41
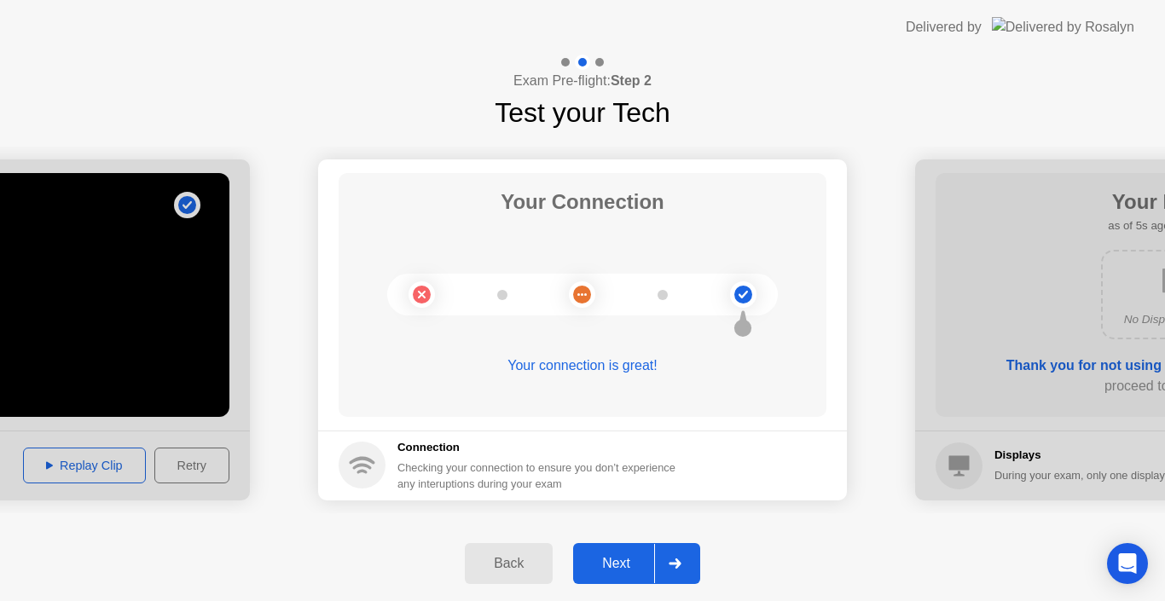
click at [647, 552] on button "Next" at bounding box center [636, 563] width 127 height 41
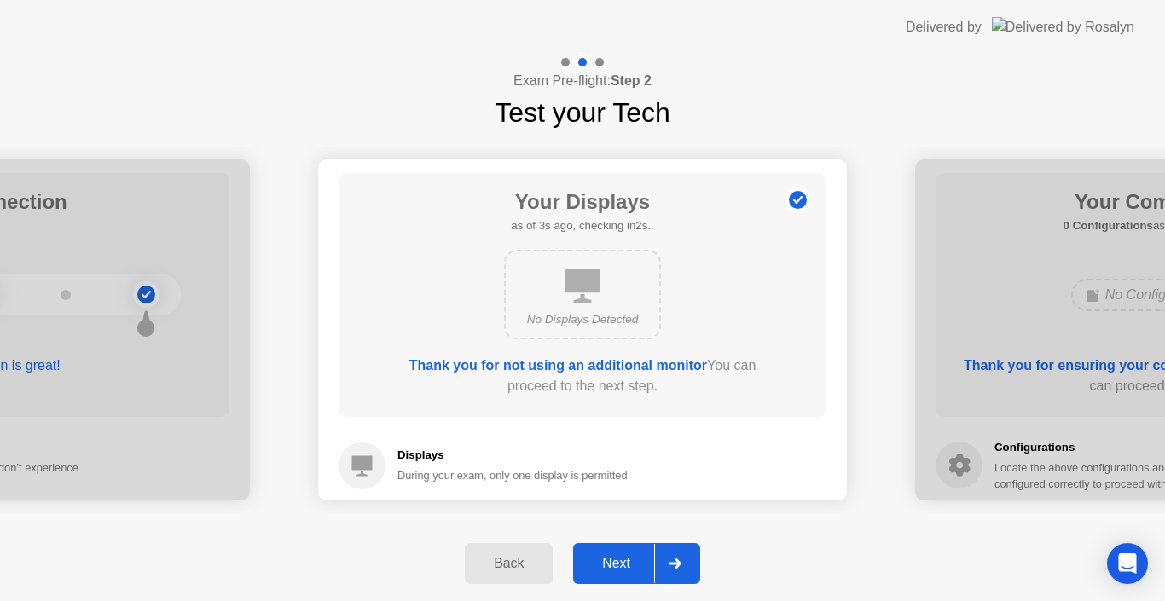
click at [633, 560] on div "Next" at bounding box center [616, 563] width 76 height 15
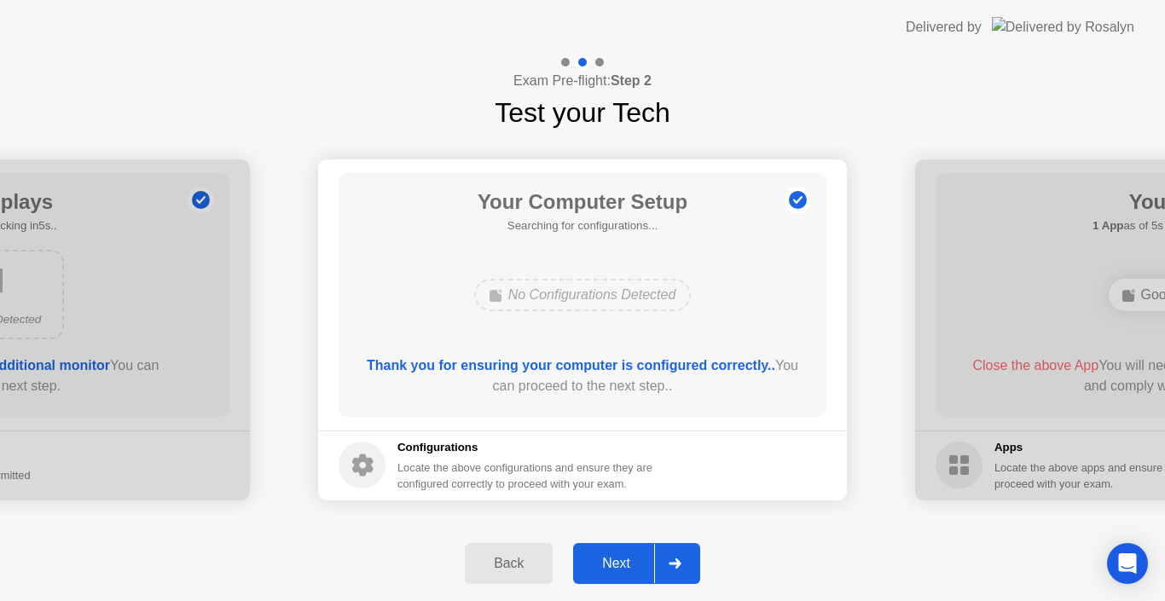
click at [633, 560] on div "Next" at bounding box center [616, 563] width 76 height 15
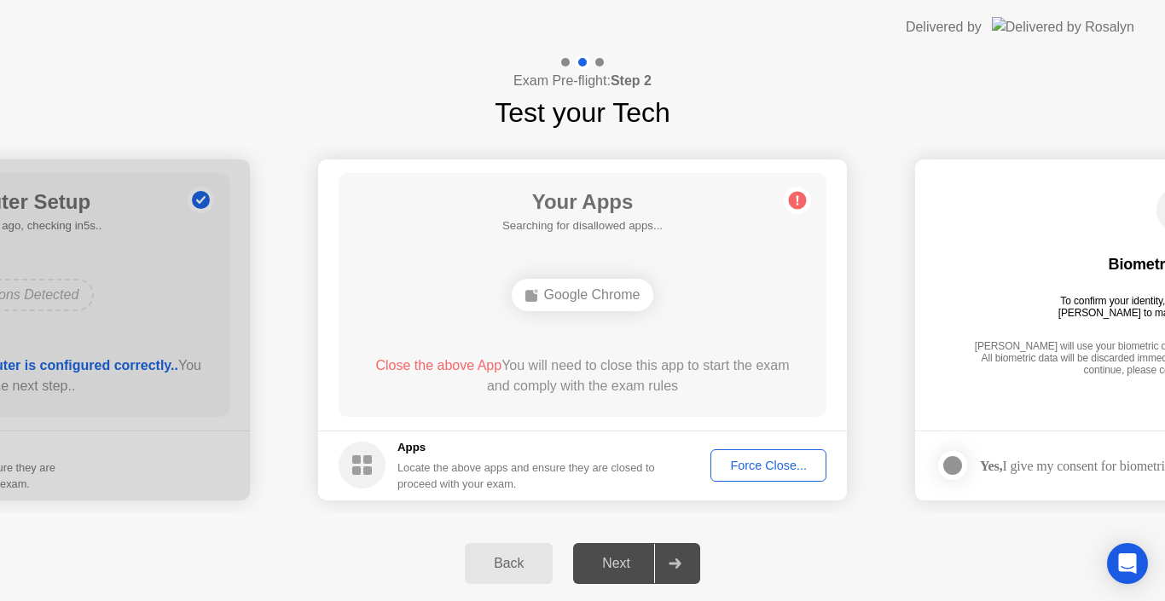
click at [633, 560] on div "Next" at bounding box center [616, 563] width 76 height 15
click at [763, 459] on div "Force Close..." at bounding box center [768, 466] width 104 height 14
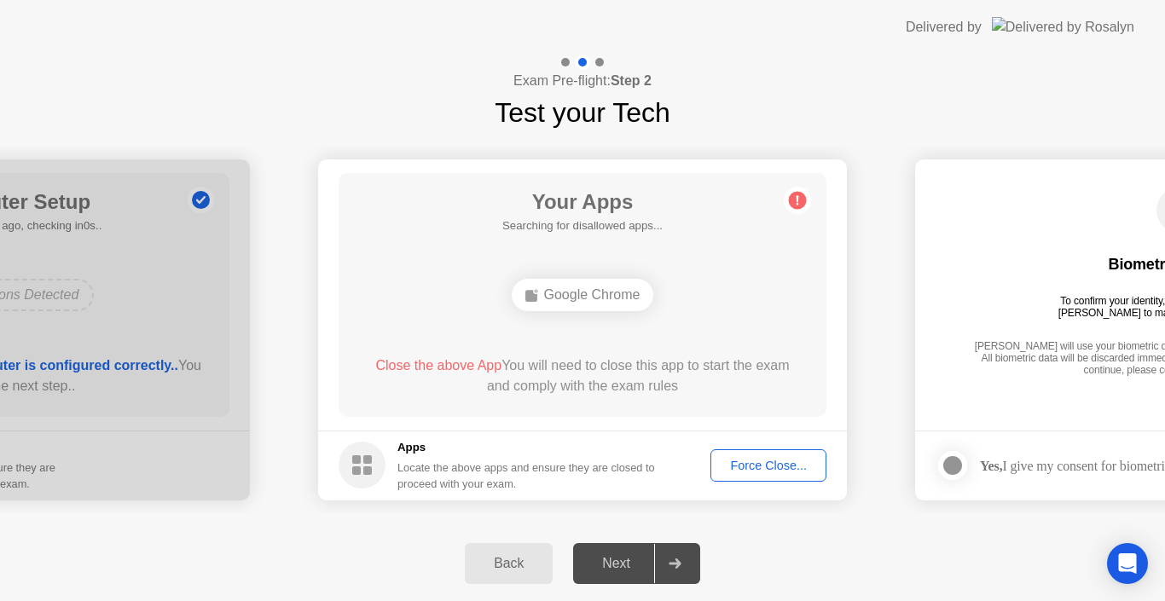
click at [744, 533] on div "Back Next" at bounding box center [582, 563] width 1165 height 75
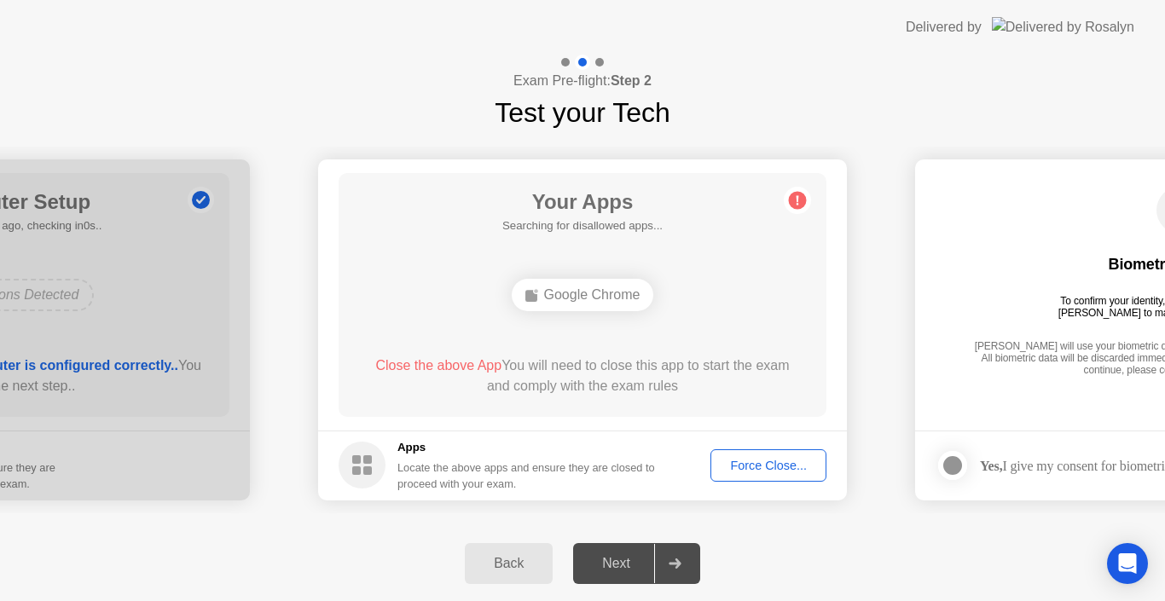
click at [619, 567] on div "Next" at bounding box center [616, 563] width 76 height 15
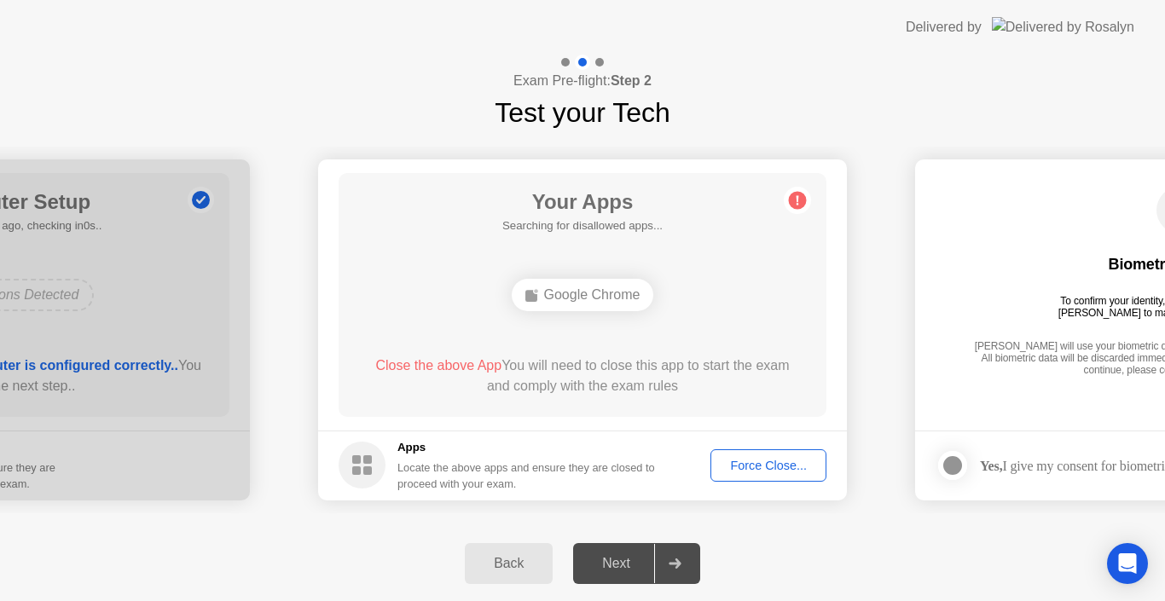
click at [606, 553] on button "Next" at bounding box center [636, 563] width 127 height 41
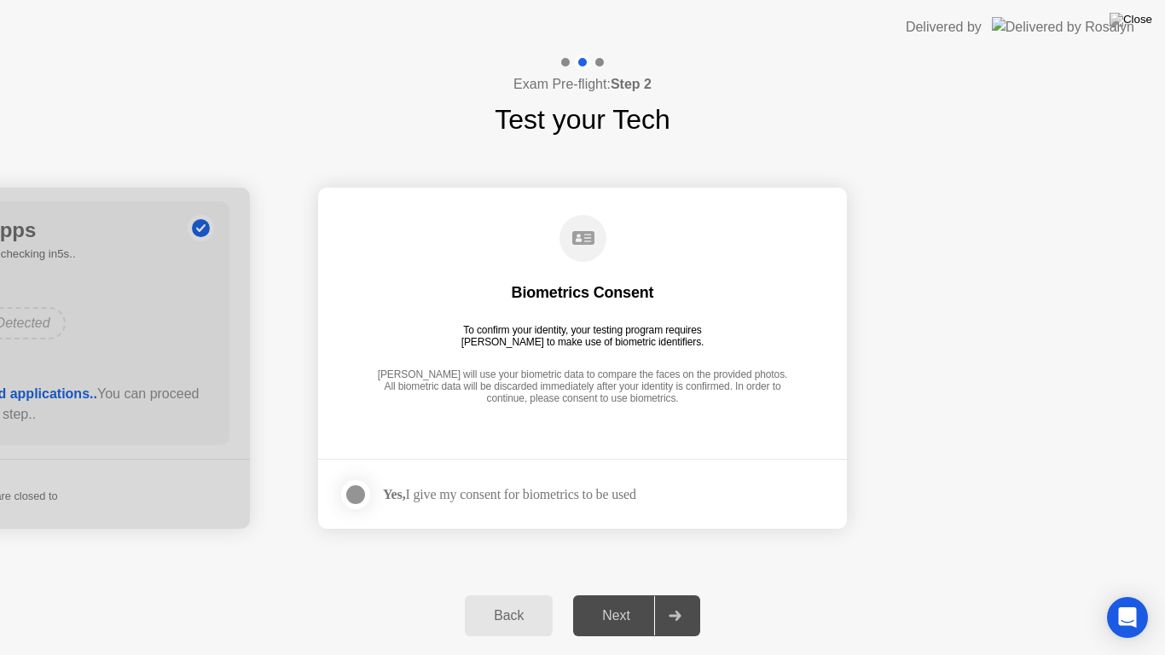
click at [385, 506] on div "Yes, I give my consent for biometrics to be used" at bounding box center [488, 495] width 298 height 34
click at [357, 500] on div at bounding box center [355, 494] width 20 height 20
click at [625, 600] on div "Next" at bounding box center [616, 615] width 76 height 15
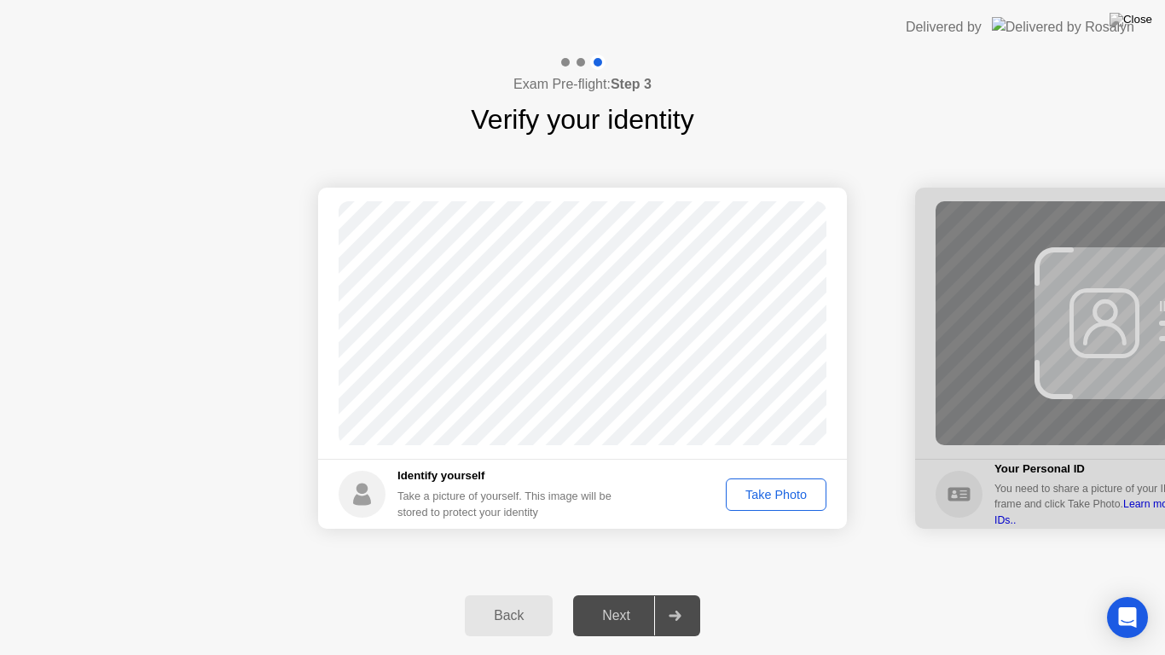
click at [768, 494] on div "Take Photo" at bounding box center [776, 495] width 89 height 14
click at [614, 600] on button "Next" at bounding box center [636, 615] width 127 height 41
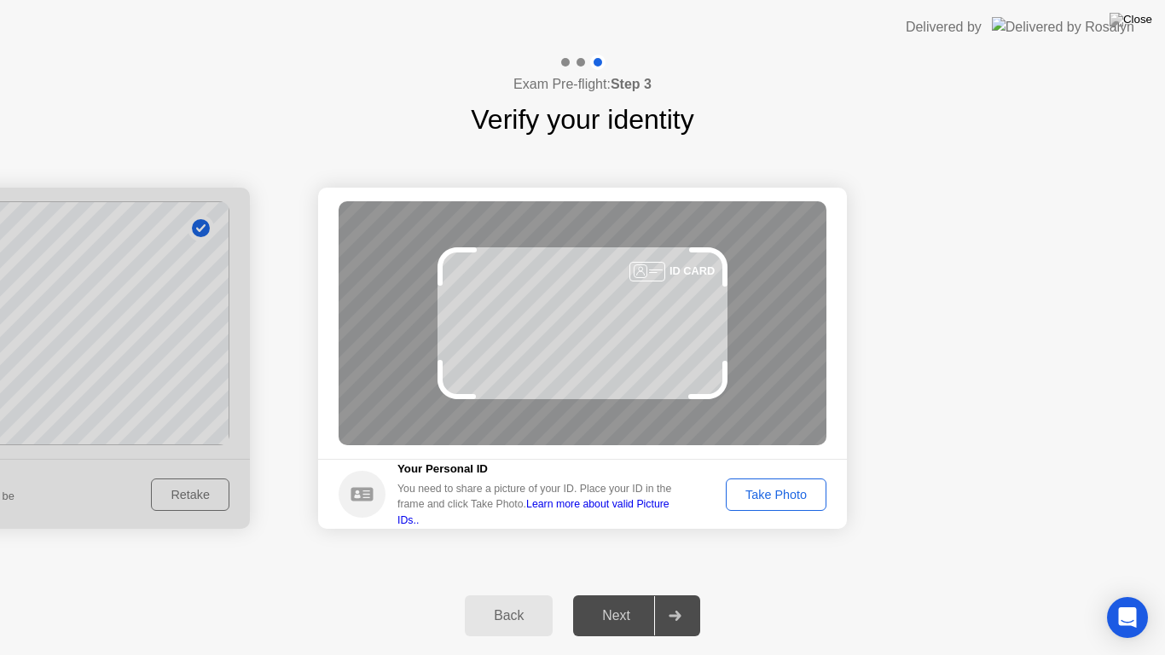
click at [774, 507] on button "Take Photo" at bounding box center [776, 494] width 101 height 32
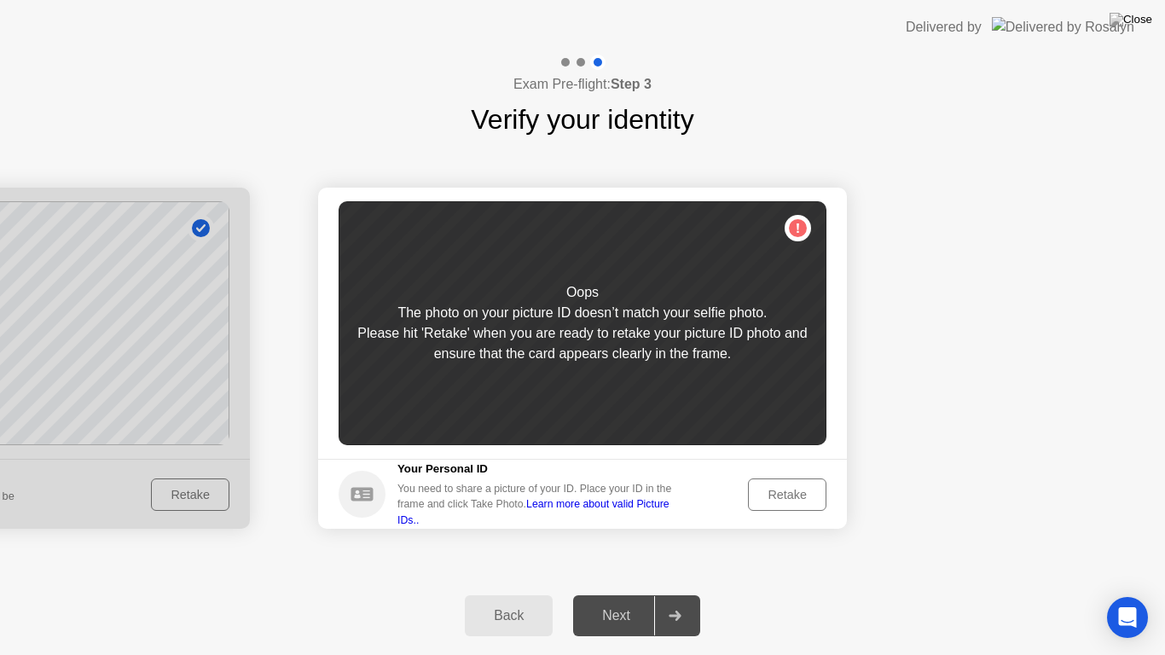
click at [774, 507] on button "Retake" at bounding box center [787, 494] width 78 height 32
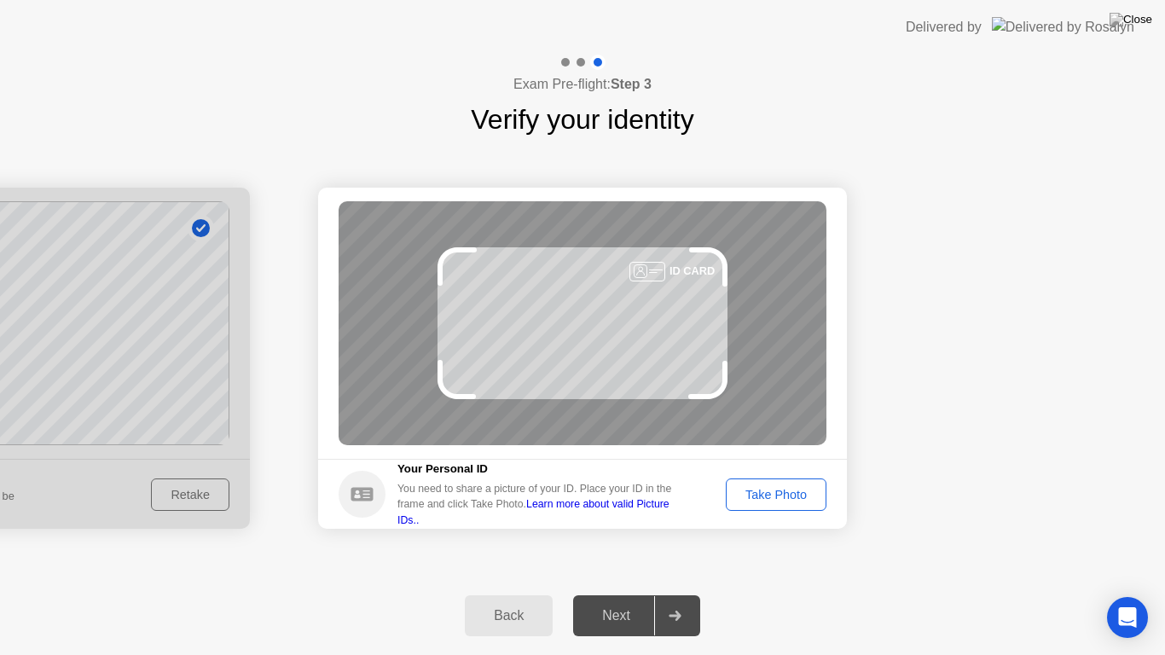
click at [774, 507] on button "Take Photo" at bounding box center [776, 494] width 101 height 32
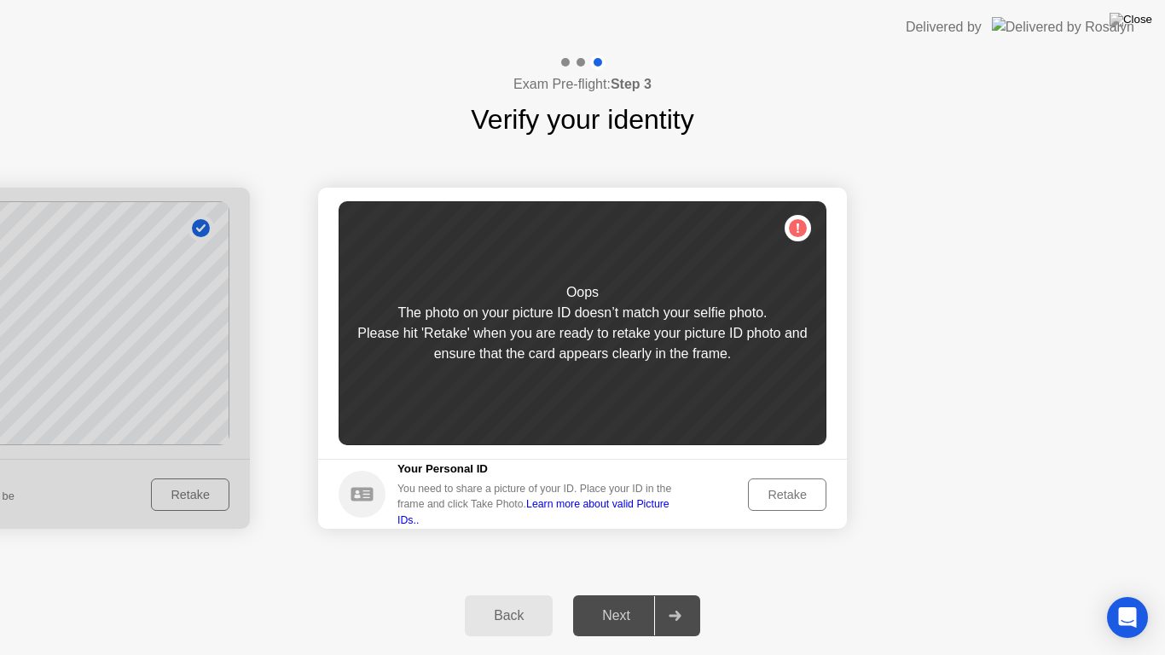
click at [774, 507] on button "Retake" at bounding box center [787, 494] width 78 height 32
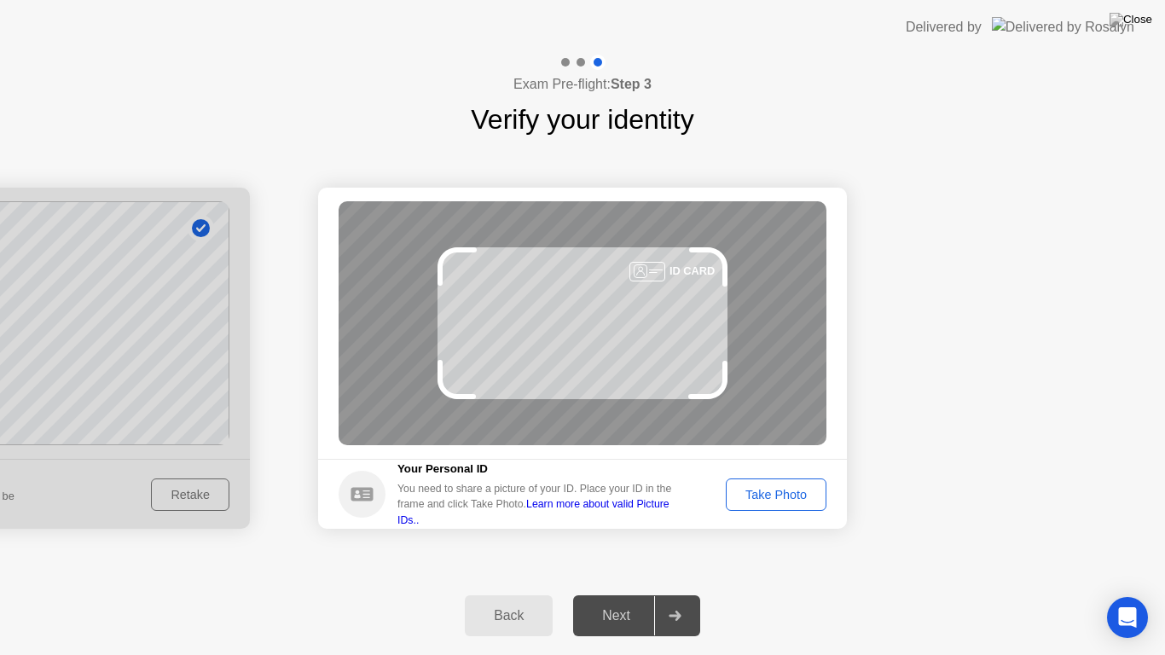
click at [771, 499] on div "Take Photo" at bounding box center [776, 495] width 89 height 14
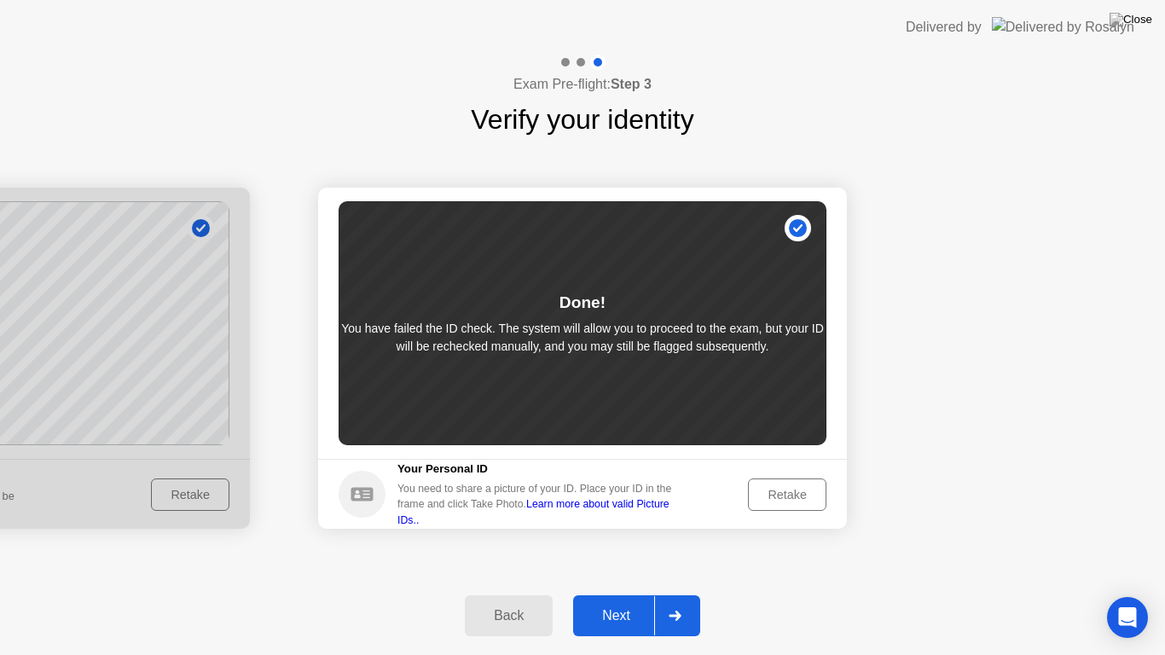
click at [771, 499] on div "Retake" at bounding box center [787, 495] width 67 height 14
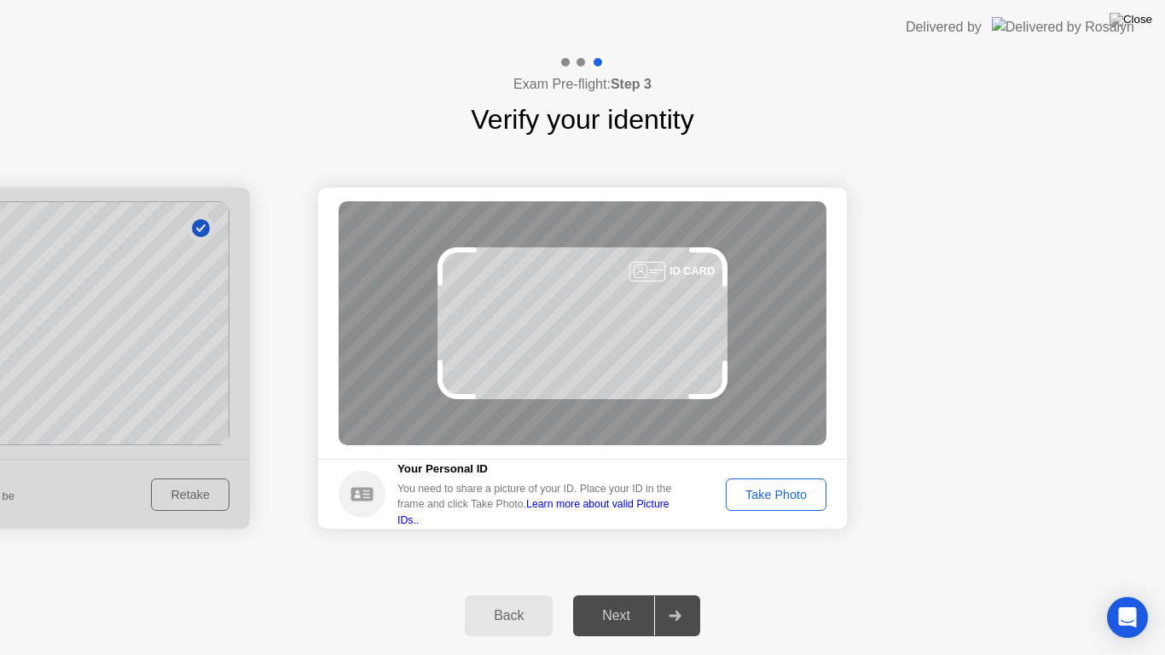
click at [771, 499] on div "Take Photo" at bounding box center [776, 495] width 89 height 14
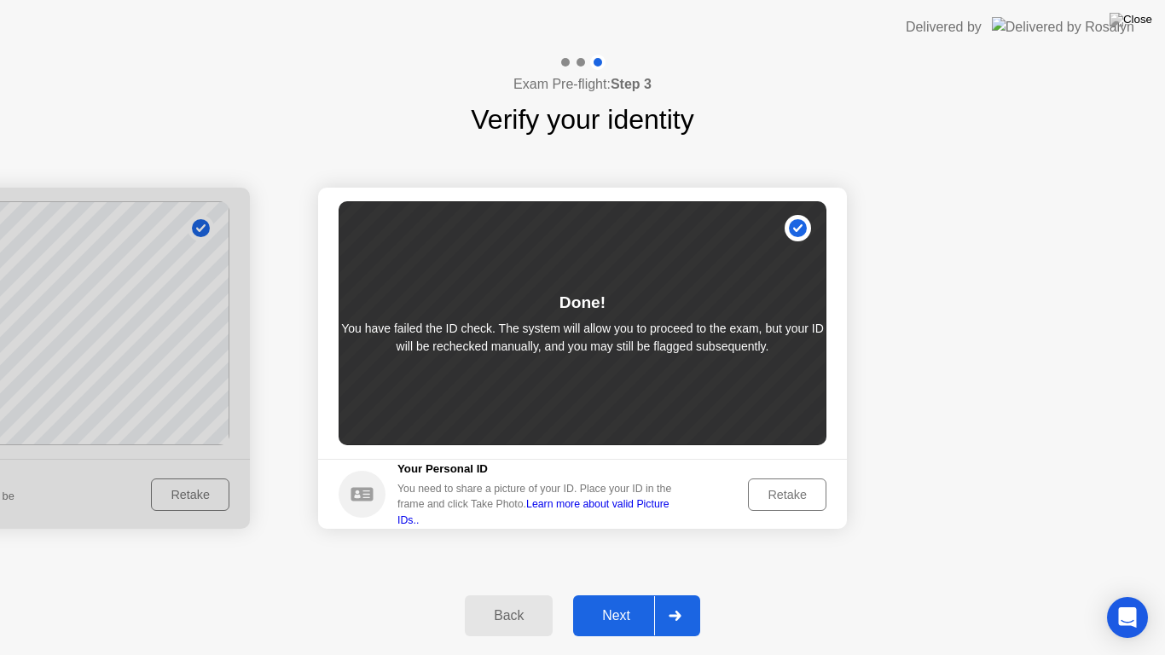
click at [630, 600] on div "Next" at bounding box center [616, 615] width 76 height 15
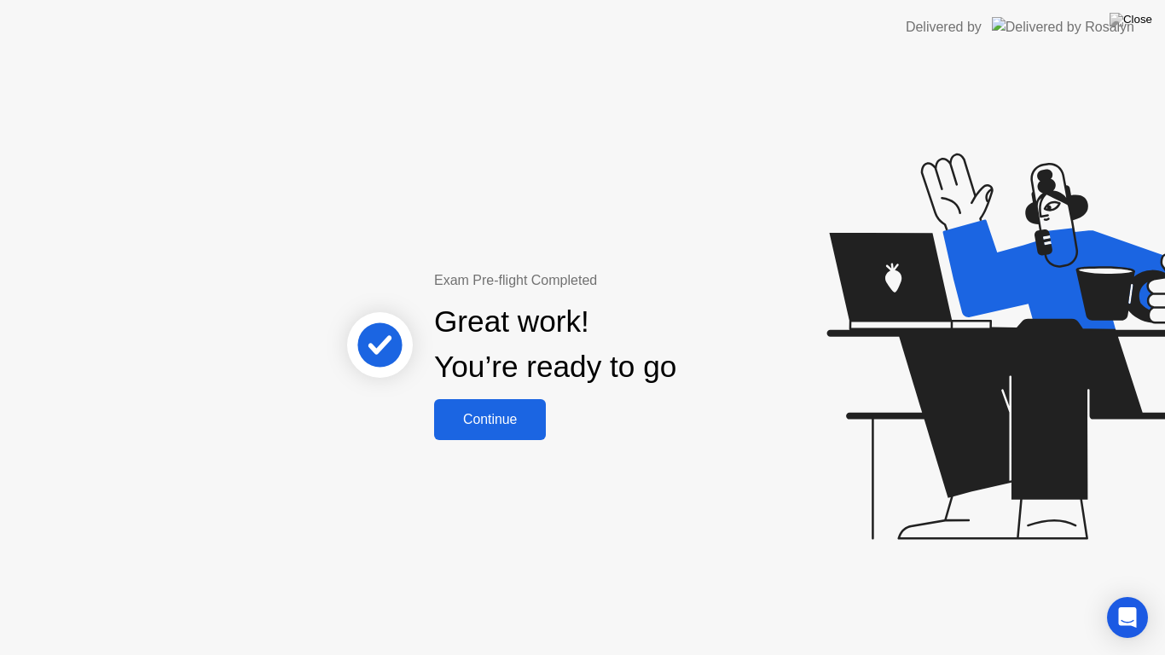
click at [716, 449] on div "Exam Pre-flight Completed Great work! You’re ready to go Continue" at bounding box center [582, 355] width 1165 height 600
click at [515, 427] on div "Continue" at bounding box center [489, 419] width 101 height 15
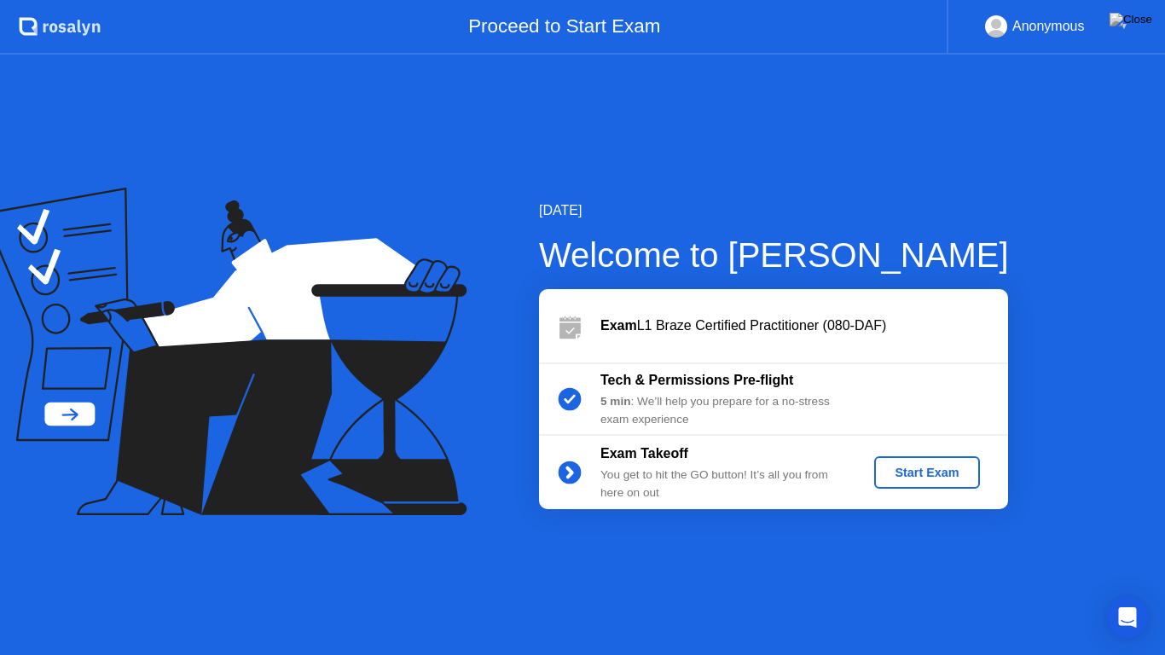
click at [933, 483] on button "Start Exam" at bounding box center [926, 472] width 105 height 32
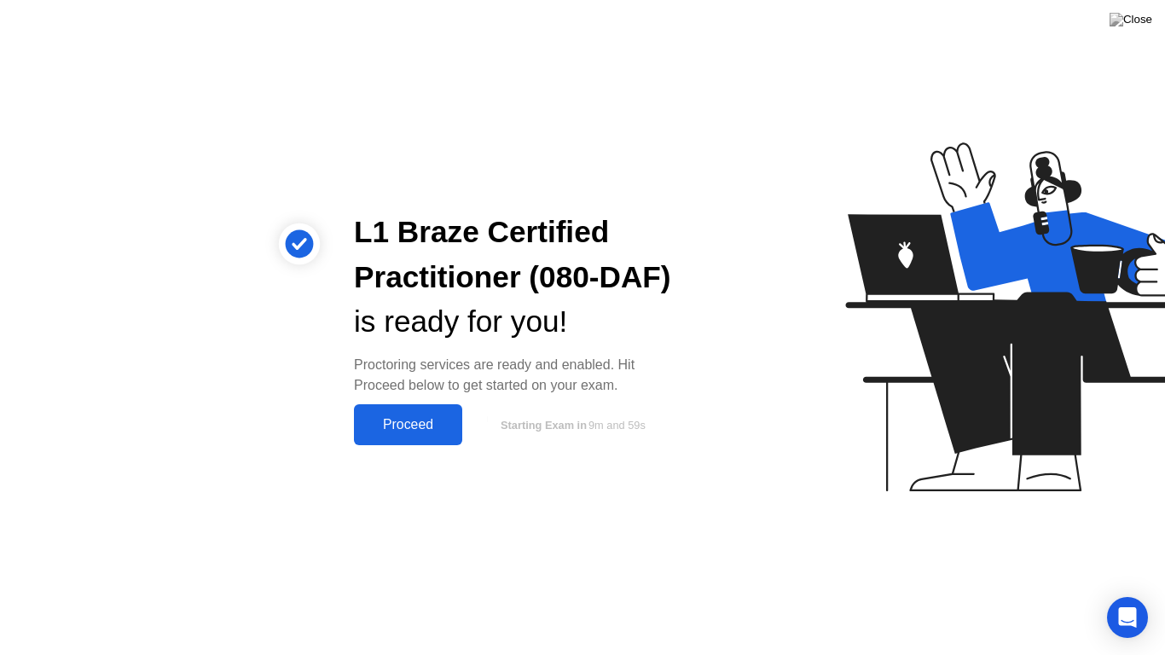
click at [415, 417] on div "Proceed" at bounding box center [408, 424] width 98 height 15
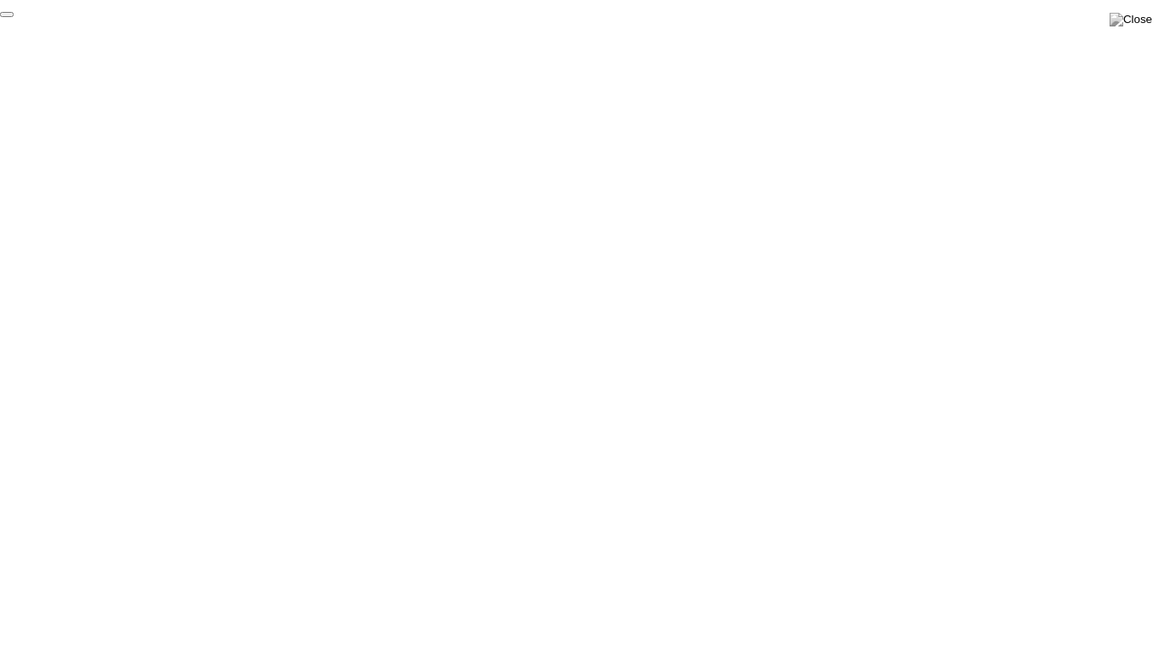
click div "End Proctoring Session"
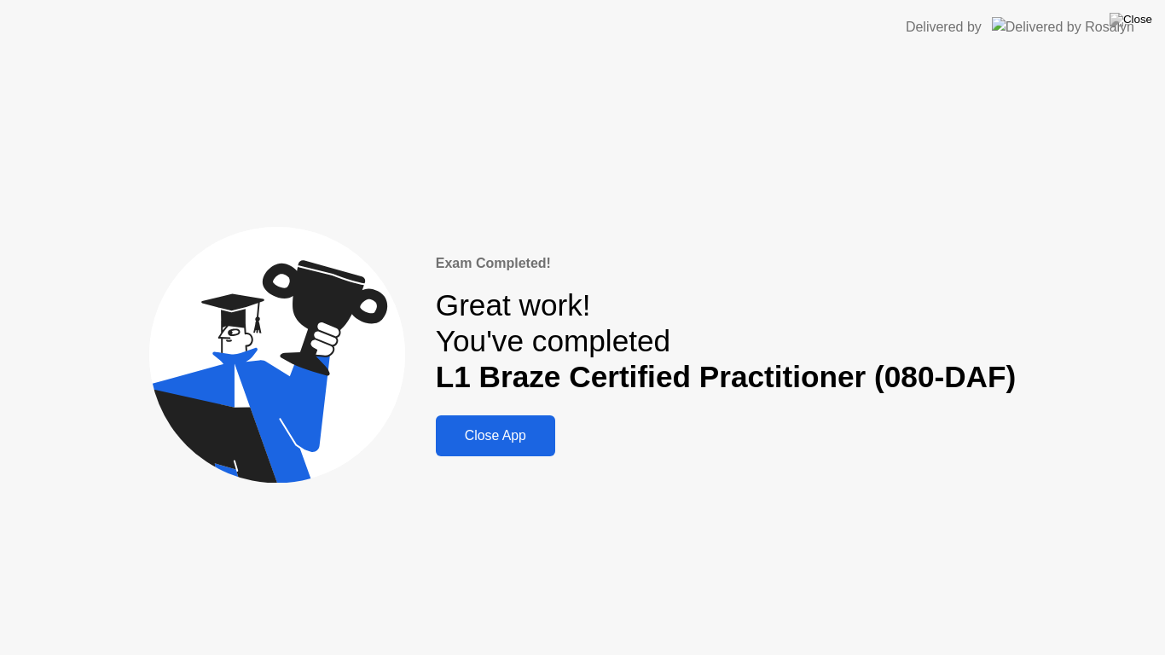
click at [472, 435] on div "Close App" at bounding box center [495, 435] width 109 height 15
